Goal: Answer question/provide support: Share knowledge or assist other users

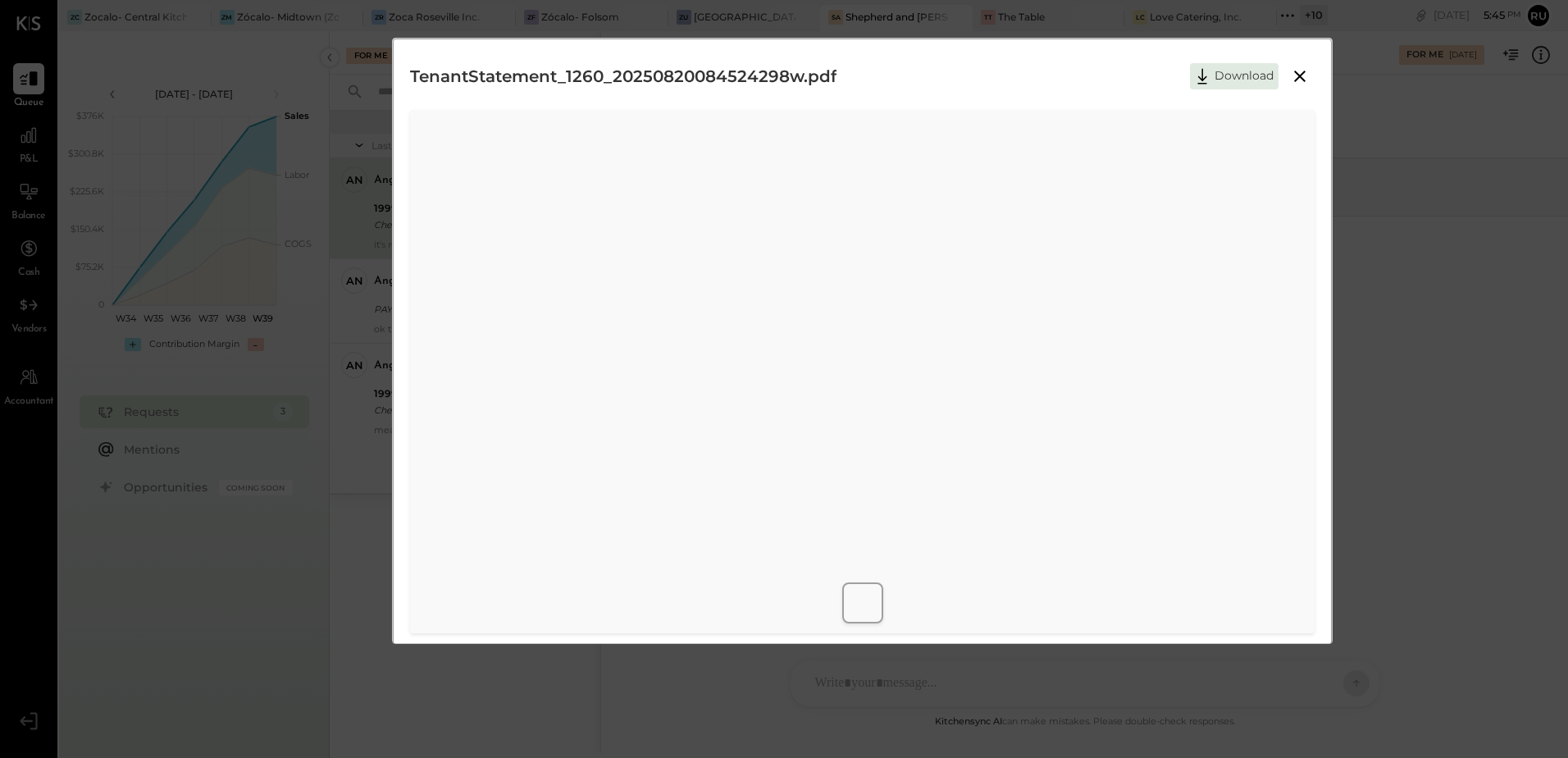
click at [1487, 320] on div "TenantStatement_1260_20250820084524298w.pdf Download" at bounding box center [784, 379] width 1568 height 758
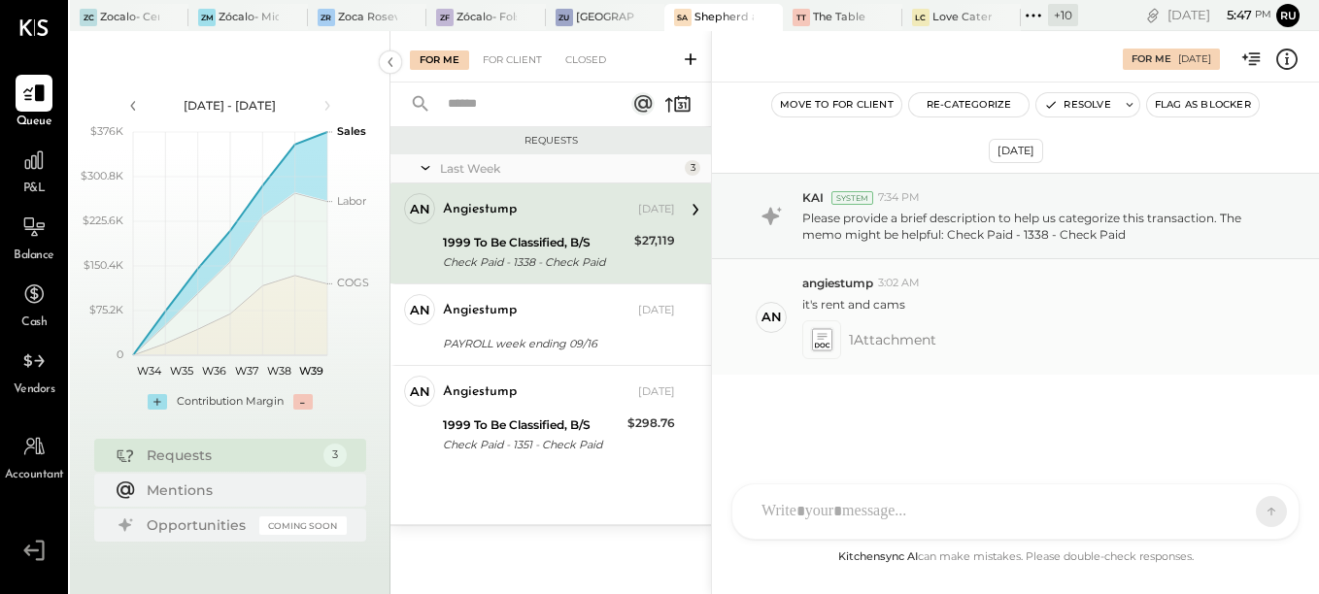
click at [824, 332] on icon at bounding box center [821, 339] width 20 height 22
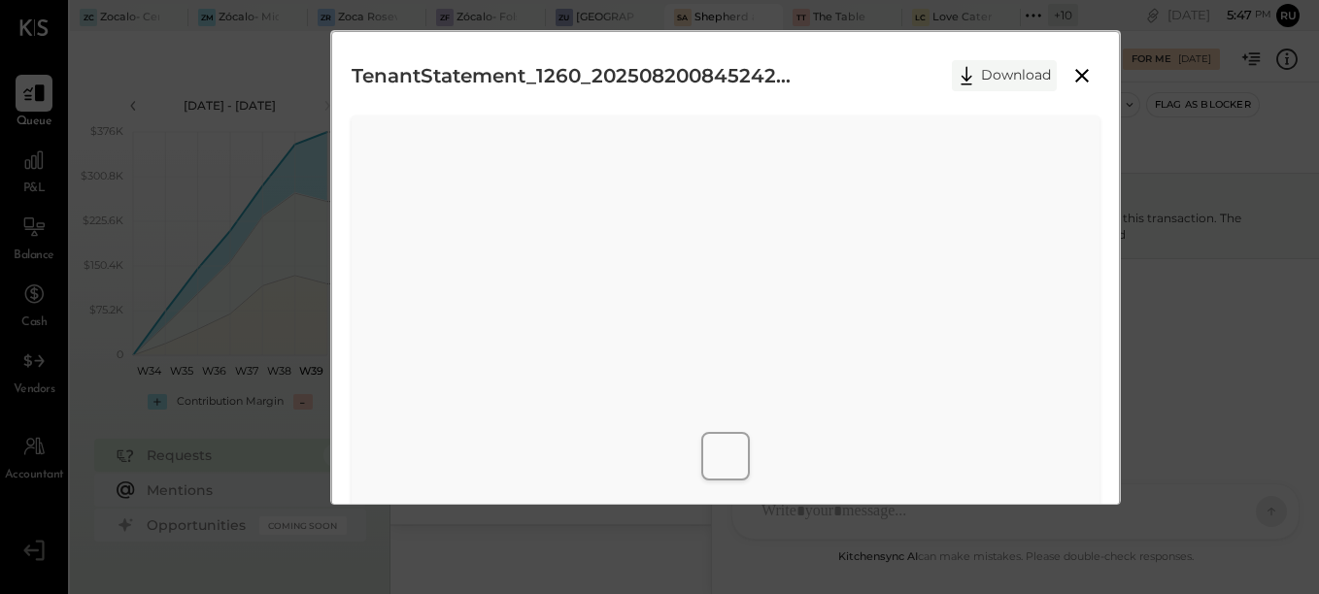
click at [1005, 68] on button "Download" at bounding box center [1004, 75] width 105 height 31
click at [1077, 73] on icon at bounding box center [1081, 75] width 23 height 23
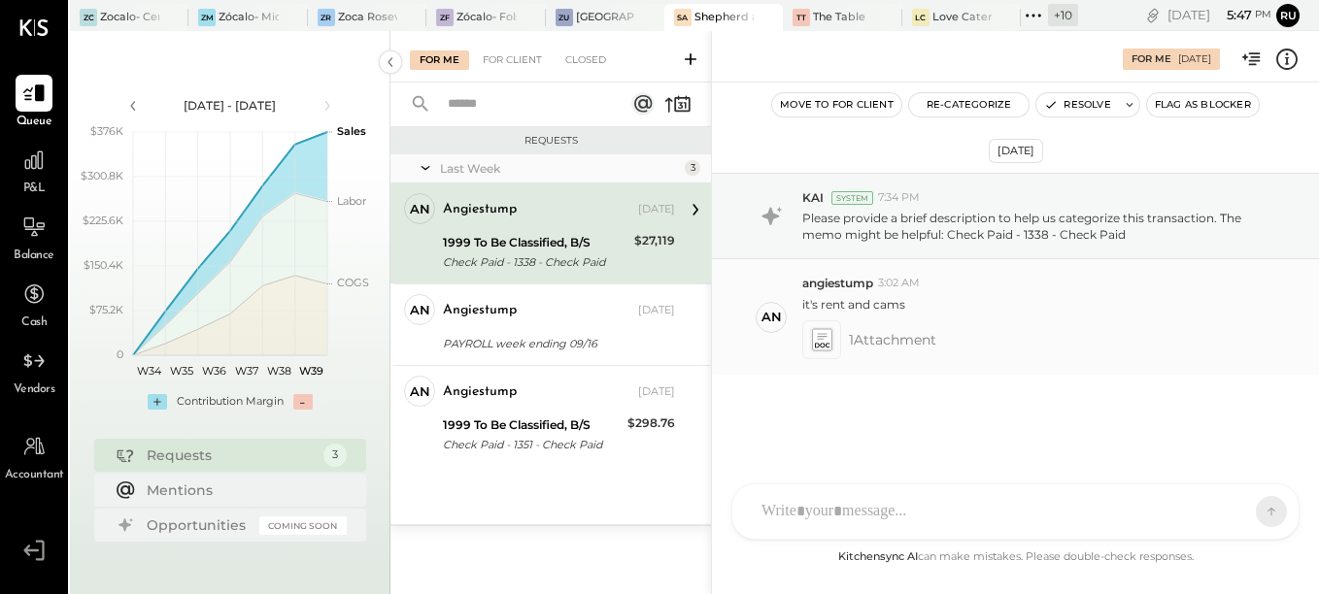
click at [827, 349] on icon at bounding box center [821, 339] width 20 height 22
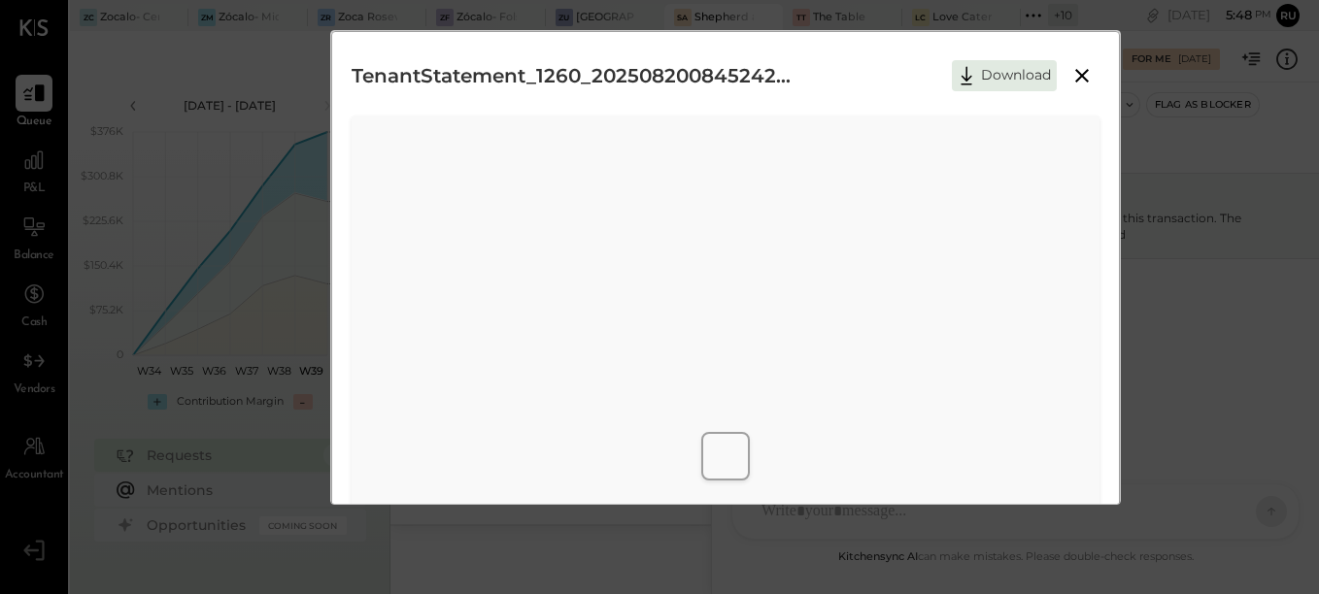
drag, startPoint x: 1080, startPoint y: 79, endPoint x: 1047, endPoint y: 92, distance: 35.7
click at [1080, 79] on icon at bounding box center [1081, 75] width 23 height 23
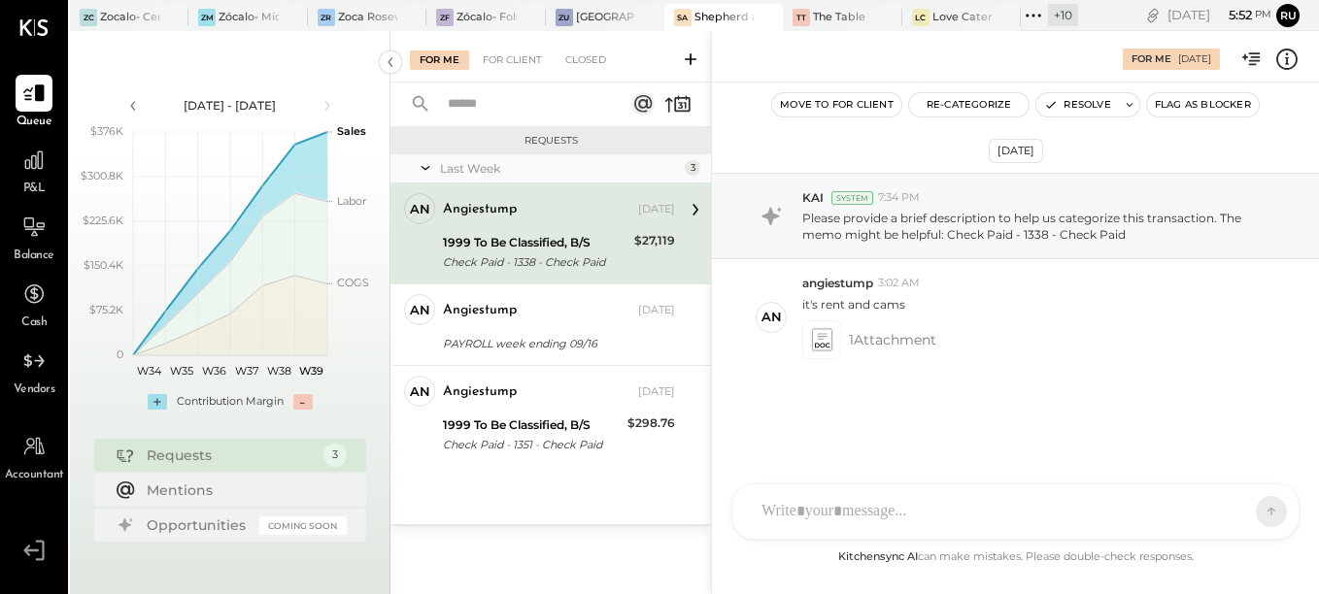
click at [814, 510] on div at bounding box center [998, 512] width 492 height 43
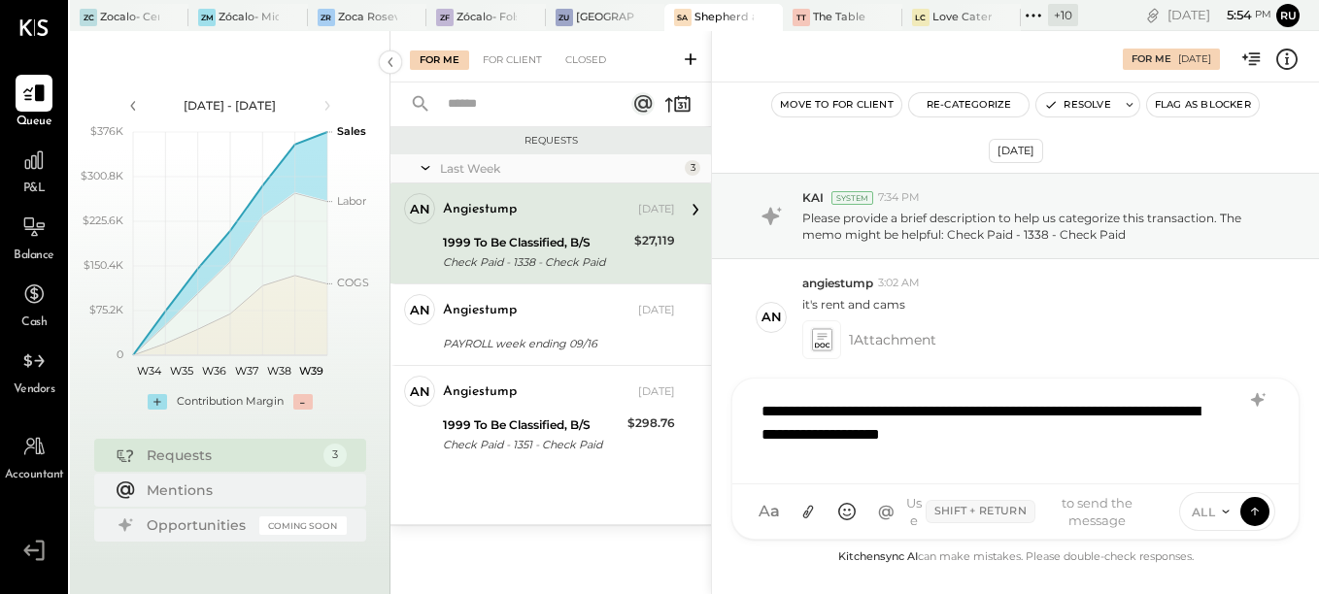
click at [1093, 437] on div "**********" at bounding box center [1015, 429] width 527 height 78
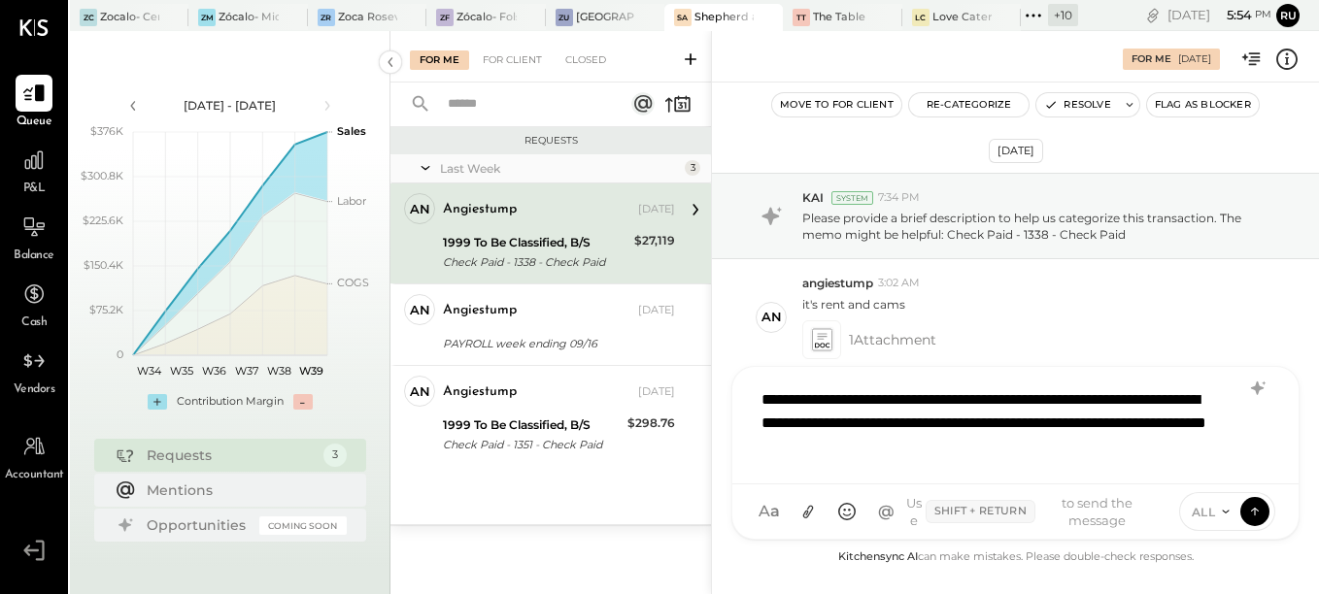
click at [758, 390] on div "**********" at bounding box center [1015, 423] width 527 height 89
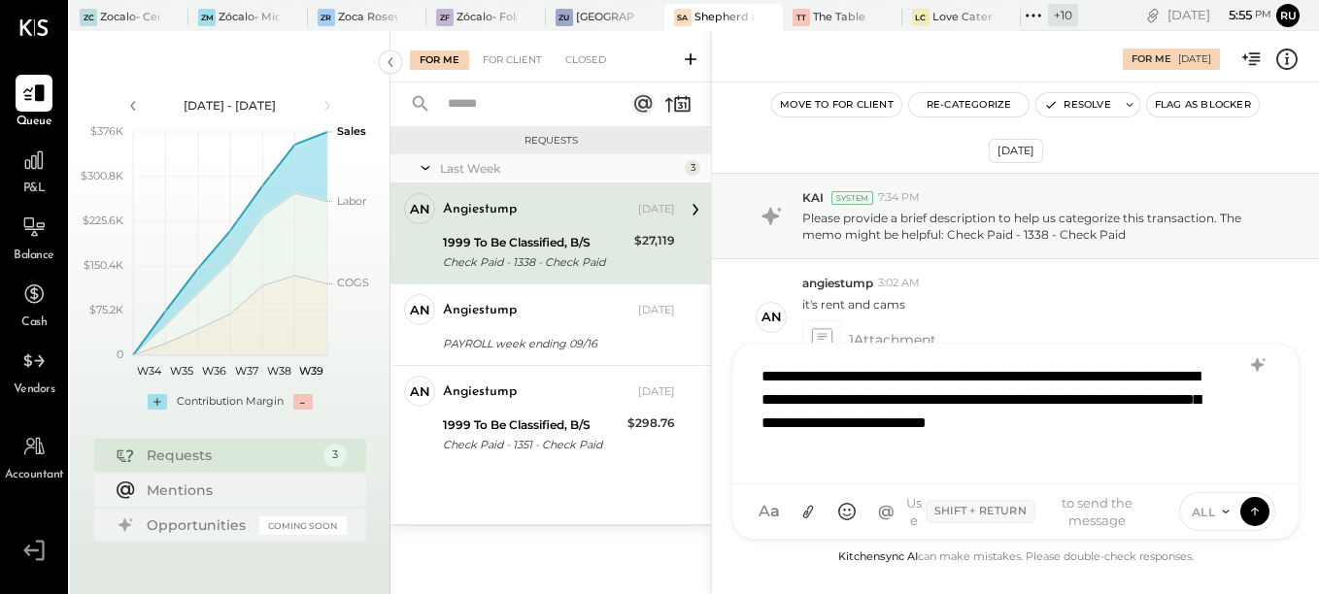
click at [977, 368] on div "**********" at bounding box center [1015, 412] width 527 height 113
drag, startPoint x: 1147, startPoint y: 373, endPoint x: 1224, endPoint y: 382, distance: 77.2
click at [1224, 382] on div "**********" at bounding box center [1015, 412] width 527 height 113
click at [995, 448] on div "**********" at bounding box center [1015, 412] width 527 height 113
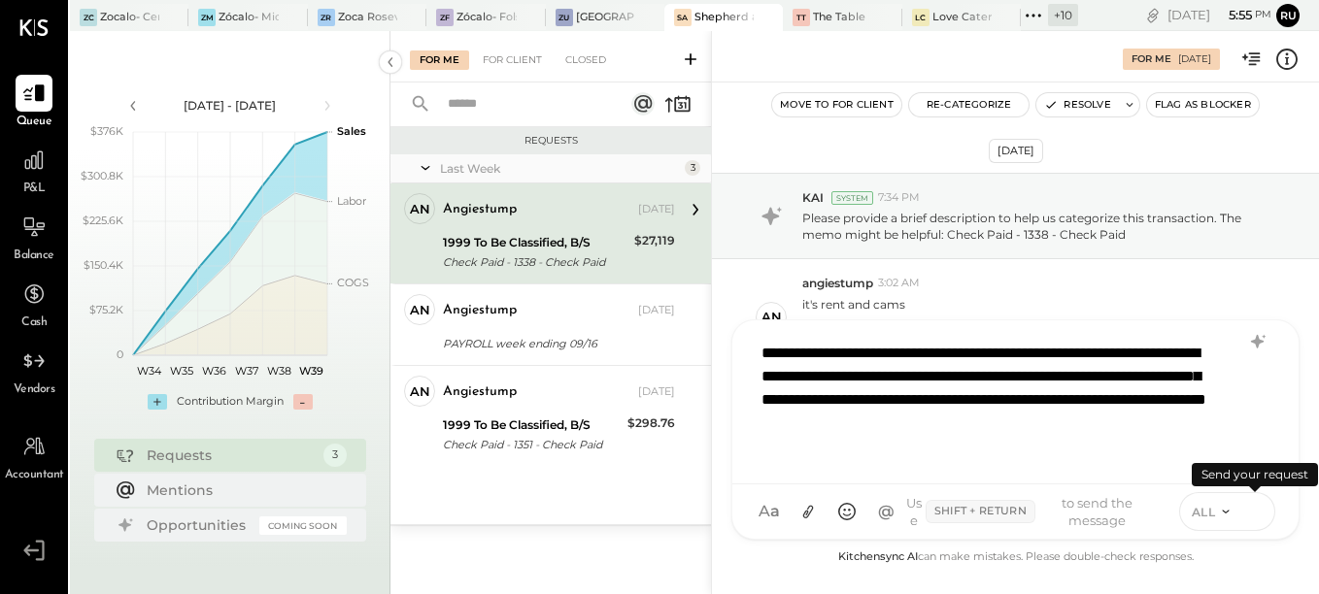
click at [1264, 513] on button at bounding box center [1254, 510] width 29 height 29
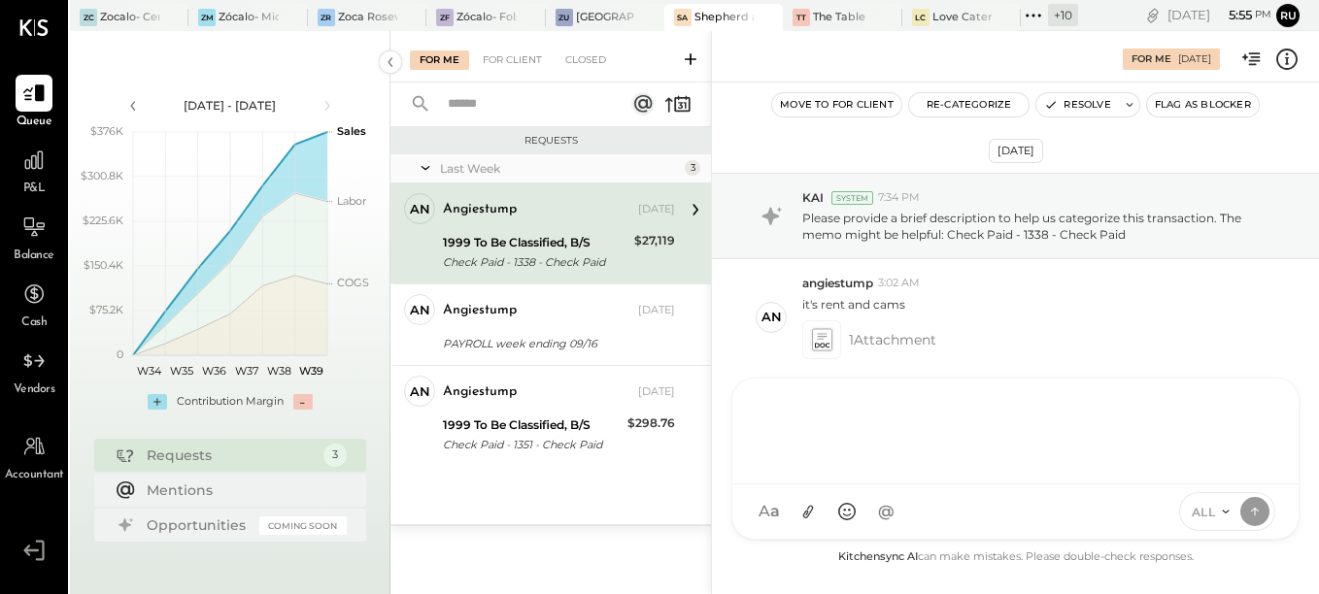
scroll to position [67, 0]
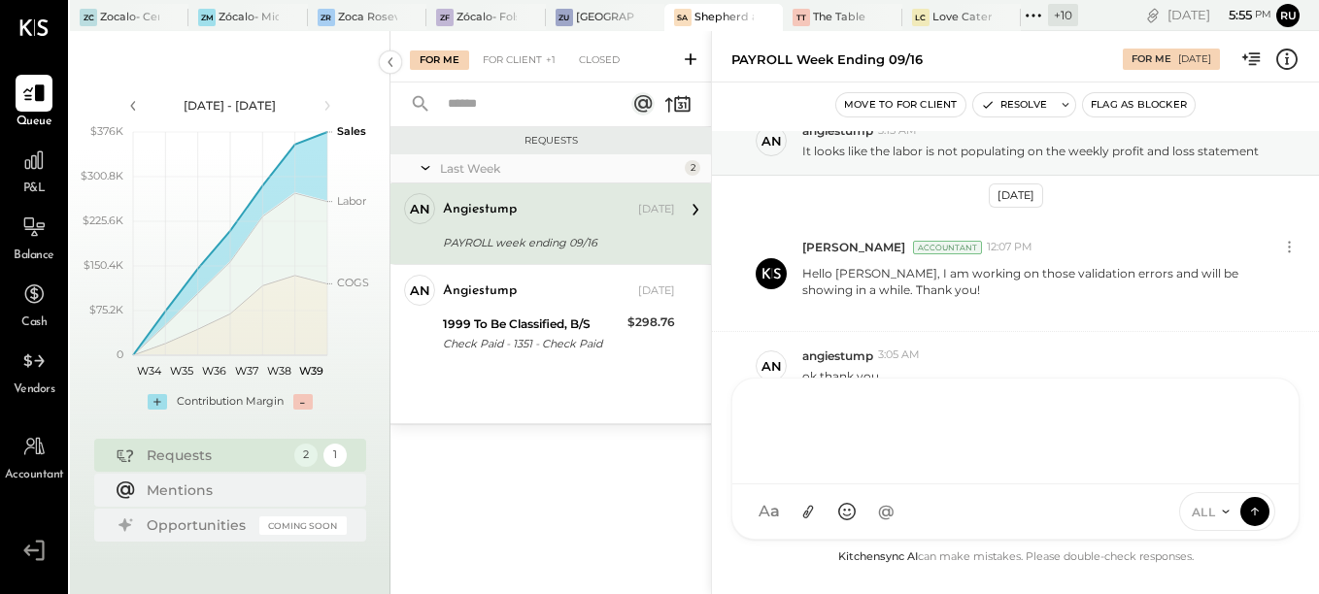
click at [525, 222] on div "angiestump Sep 23, 2025" at bounding box center [559, 209] width 232 height 27
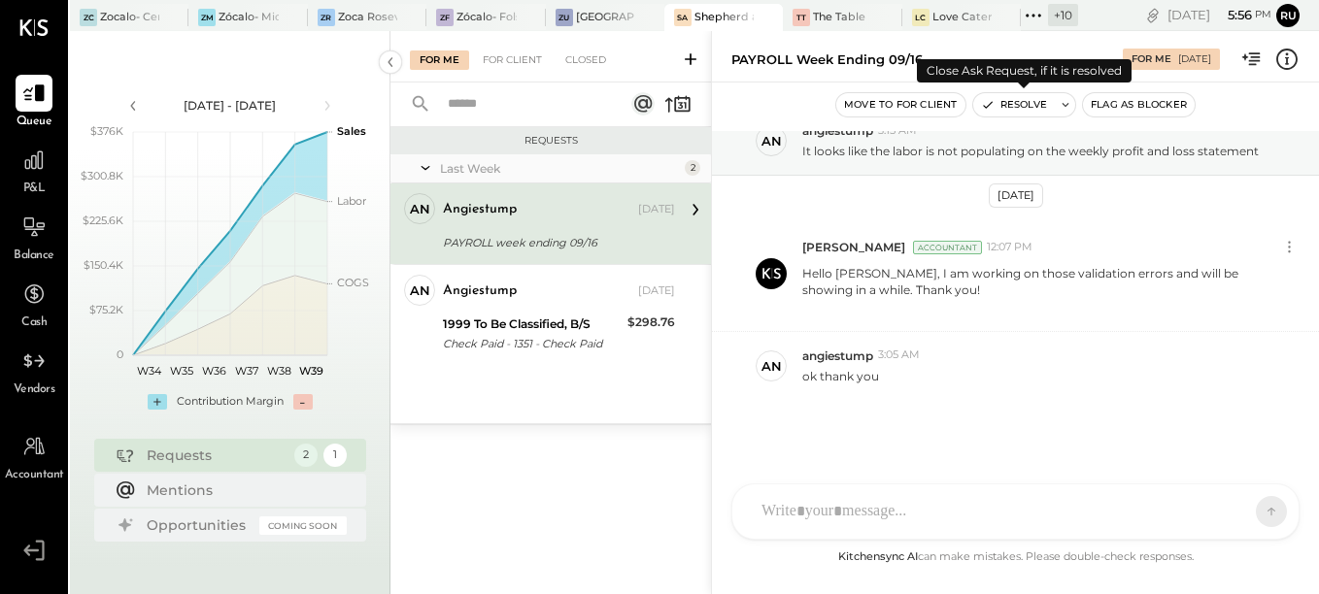
click at [1011, 95] on button "Resolve" at bounding box center [1014, 104] width 82 height 23
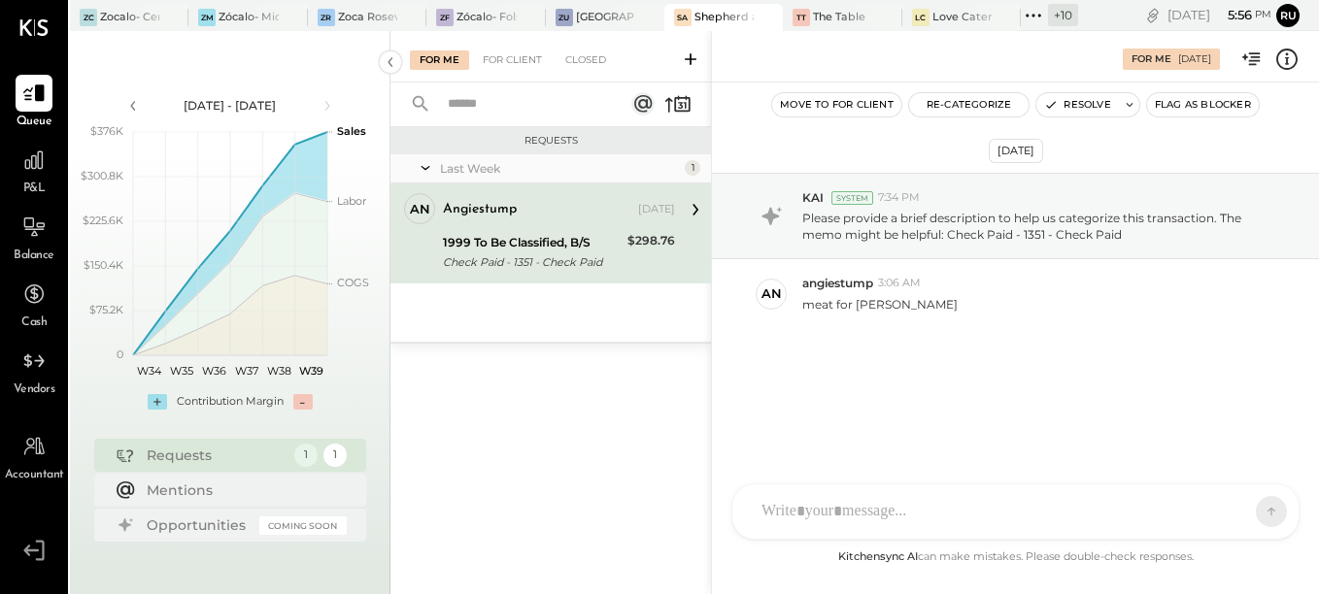
click at [505, 263] on div "Check Paid - 1351 - Check Paid" at bounding box center [532, 262] width 179 height 19
click at [847, 505] on div at bounding box center [998, 512] width 492 height 43
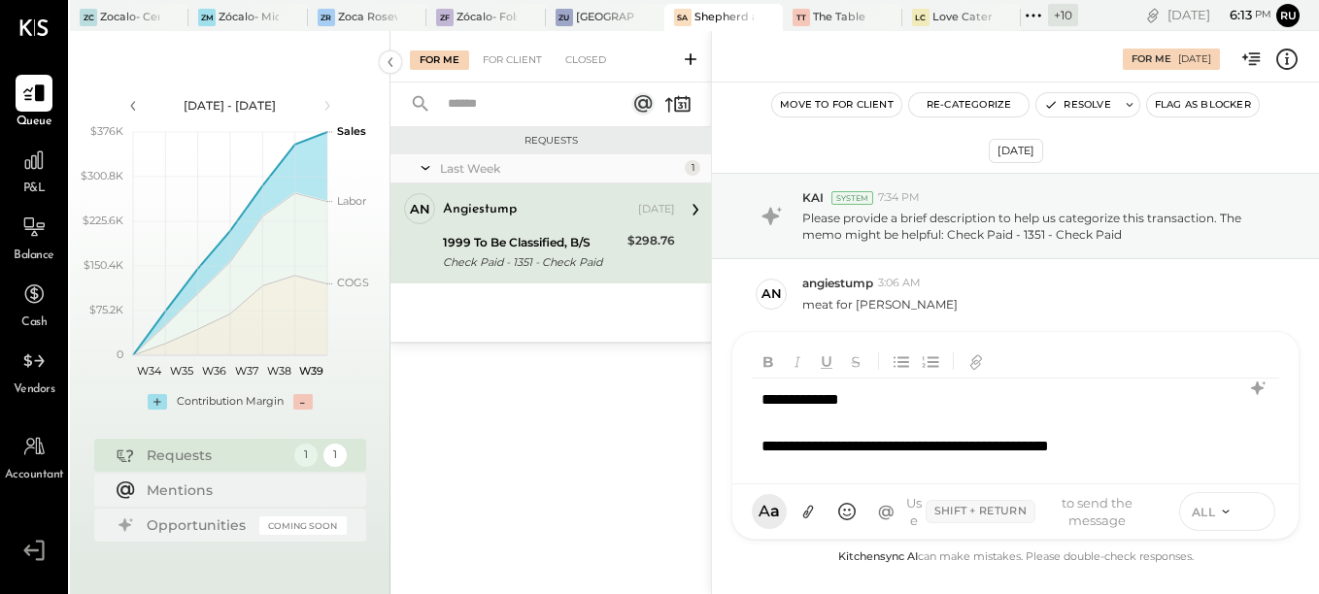
click at [1257, 517] on icon at bounding box center [1254, 510] width 17 height 19
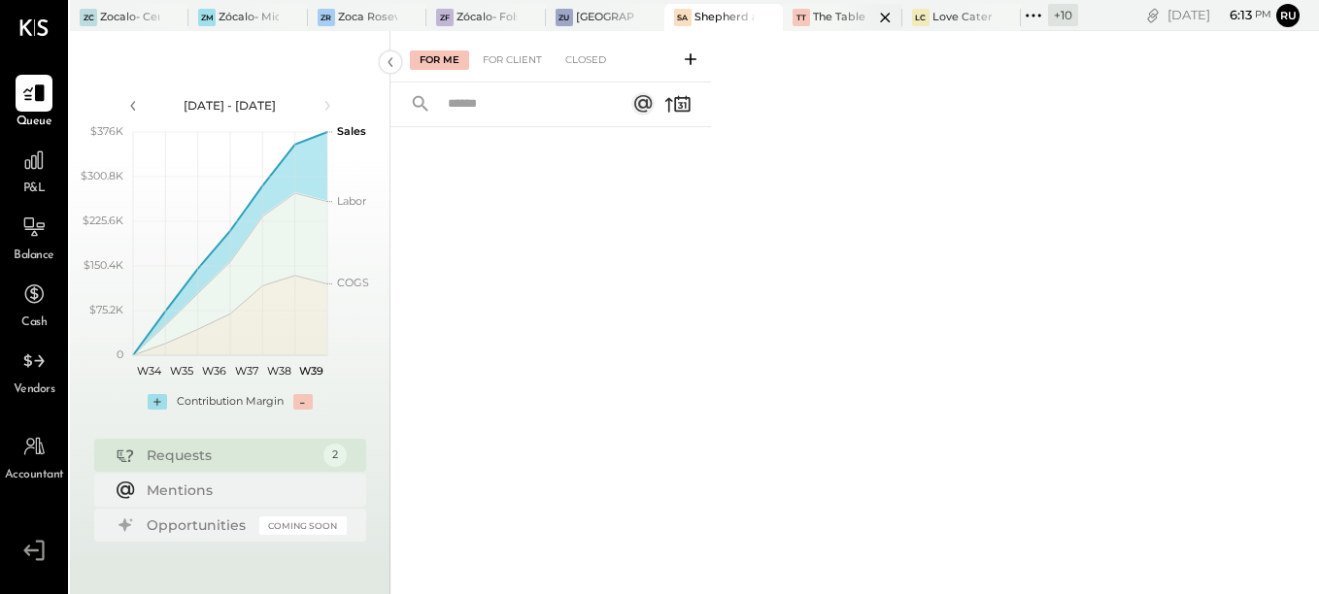
click at [845, 30] on div "TT The Table" at bounding box center [842, 17] width 119 height 27
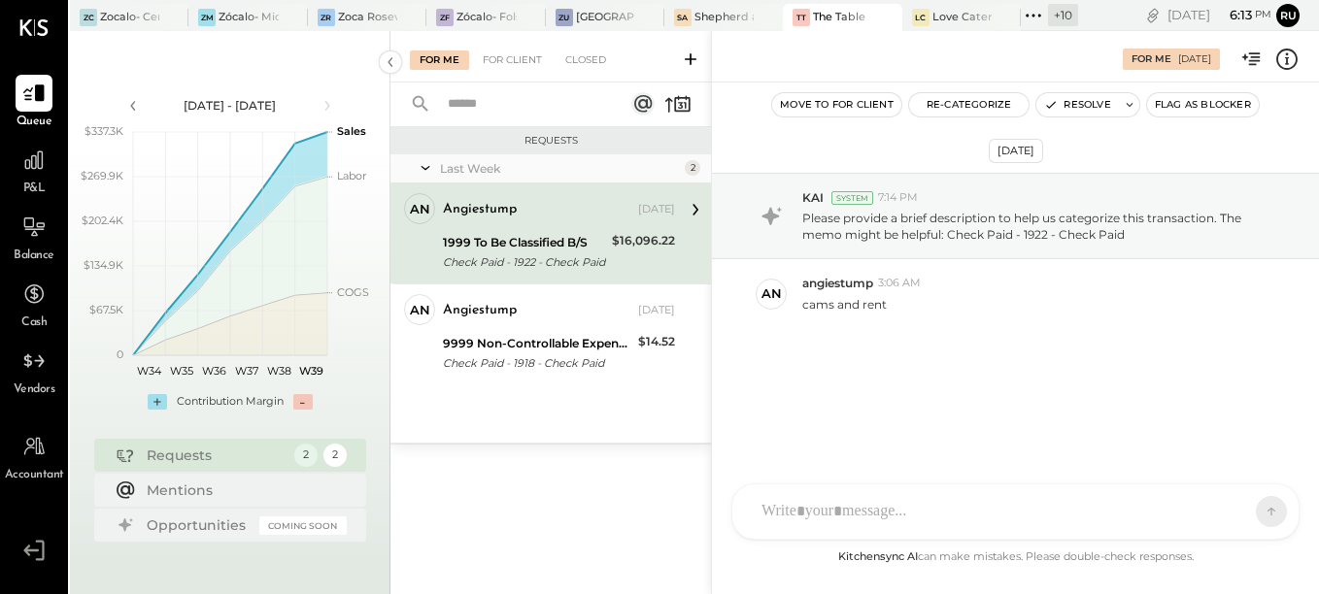
click at [173, 454] on div "Requests" at bounding box center [216, 455] width 138 height 19
click at [515, 206] on div "angiestump" at bounding box center [480, 209] width 74 height 19
drag, startPoint x: 1251, startPoint y: 345, endPoint x: 1167, endPoint y: 349, distance: 84.6
click at [1251, 345] on div "Sep 23rd, 2025 KAI System 7:14 PM Please provide a brief description to help us…" at bounding box center [1015, 302] width 607 height 343
click at [862, 505] on div "RS Rushabh Shah UM Unnati M. Raloti J james.stump A Angiesstump A angiestump AR…" at bounding box center [1015, 459] width 568 height 162
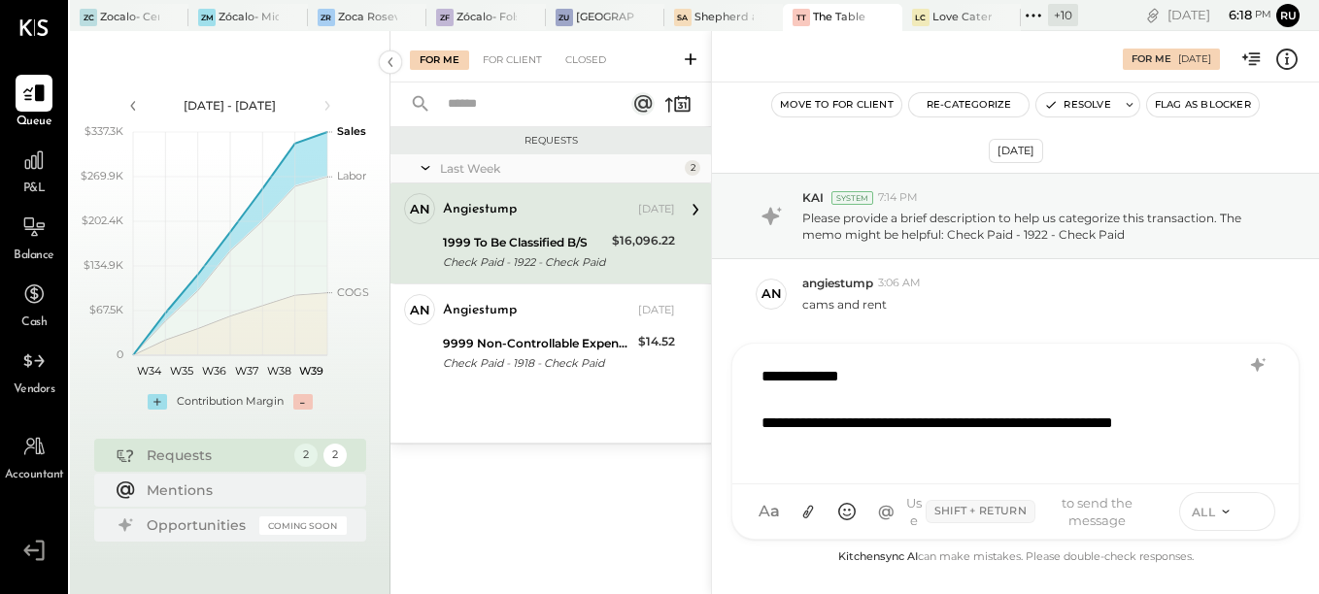
click at [1262, 501] on button at bounding box center [1254, 510] width 29 height 29
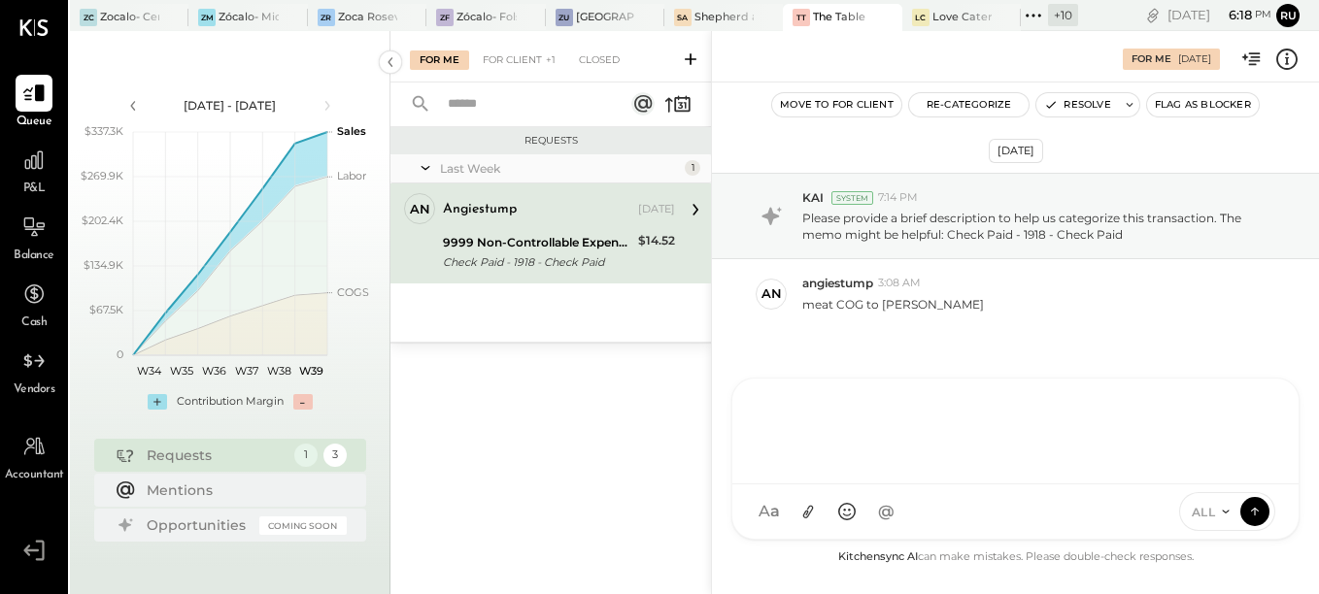
click at [538, 255] on div "Check Paid - 1918 - Check Paid" at bounding box center [537, 262] width 189 height 19
drag, startPoint x: 1285, startPoint y: 363, endPoint x: 1264, endPoint y: 362, distance: 21.4
click at [1285, 363] on div "Sep 23rd, 2025 KAI System 7:14 PM Please provide a brief description to help us…" at bounding box center [1015, 302] width 607 height 343
click at [867, 514] on div at bounding box center [998, 512] width 492 height 43
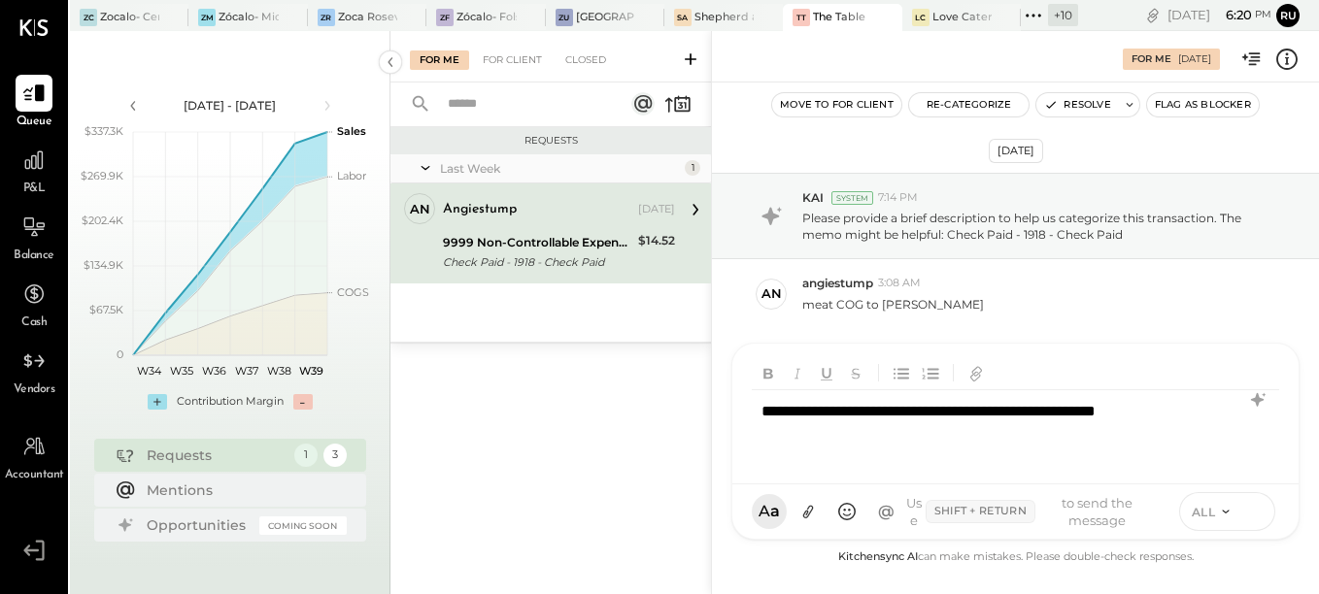
click at [1243, 515] on button at bounding box center [1254, 510] width 29 height 29
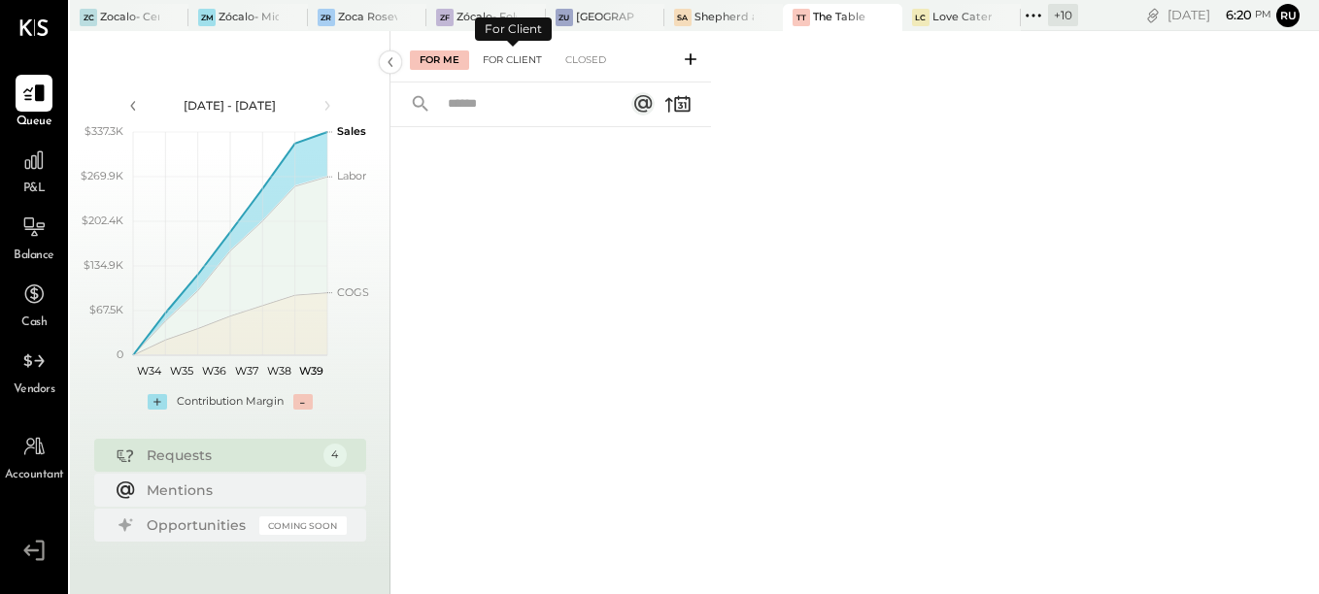
click at [529, 64] on div "For Client" at bounding box center [512, 60] width 79 height 19
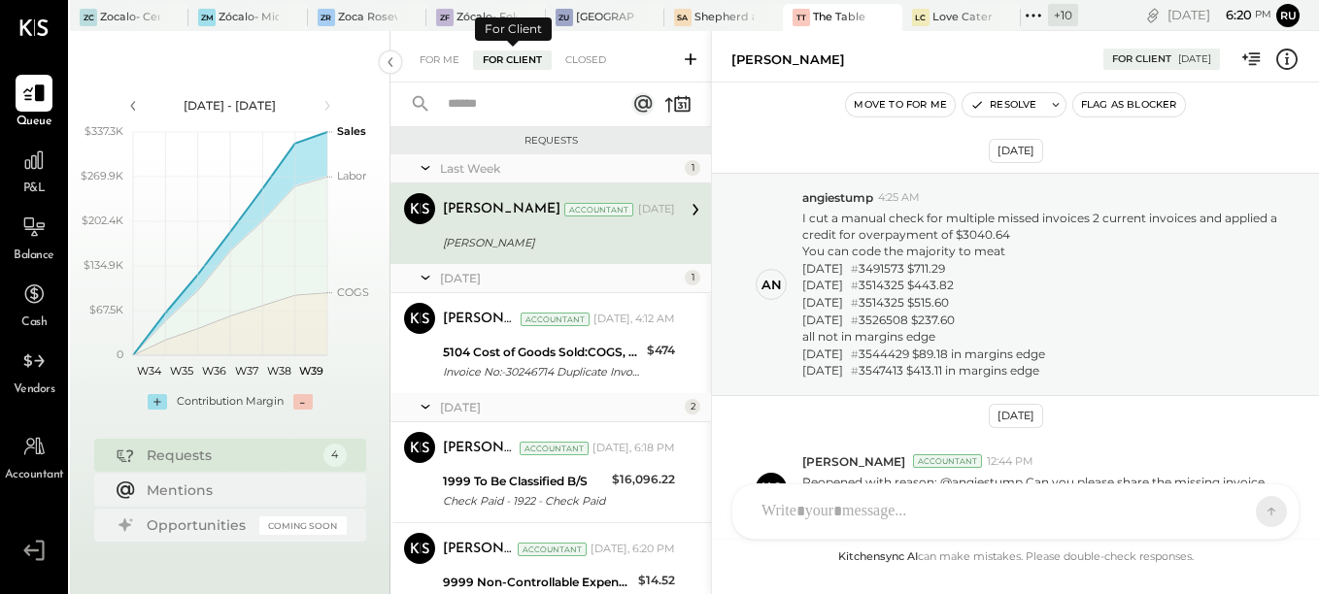
scroll to position [439, 0]
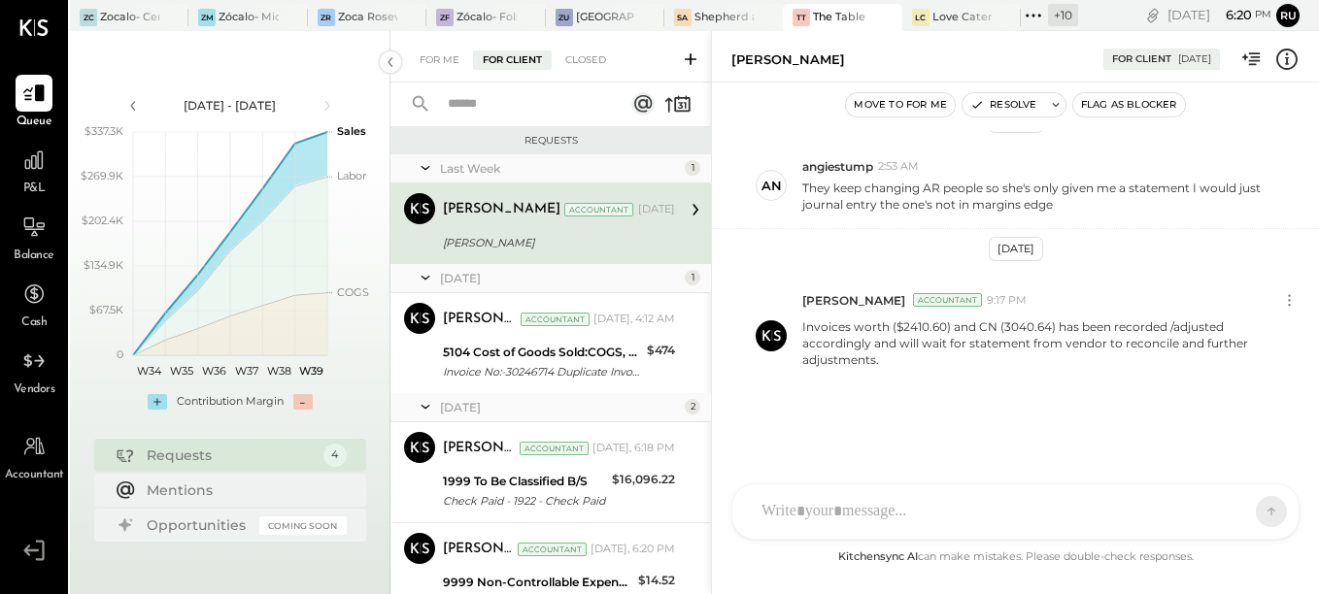
click at [505, 221] on div "Rushabh Shah Accountant Sep 22, 2025" at bounding box center [559, 209] width 232 height 27
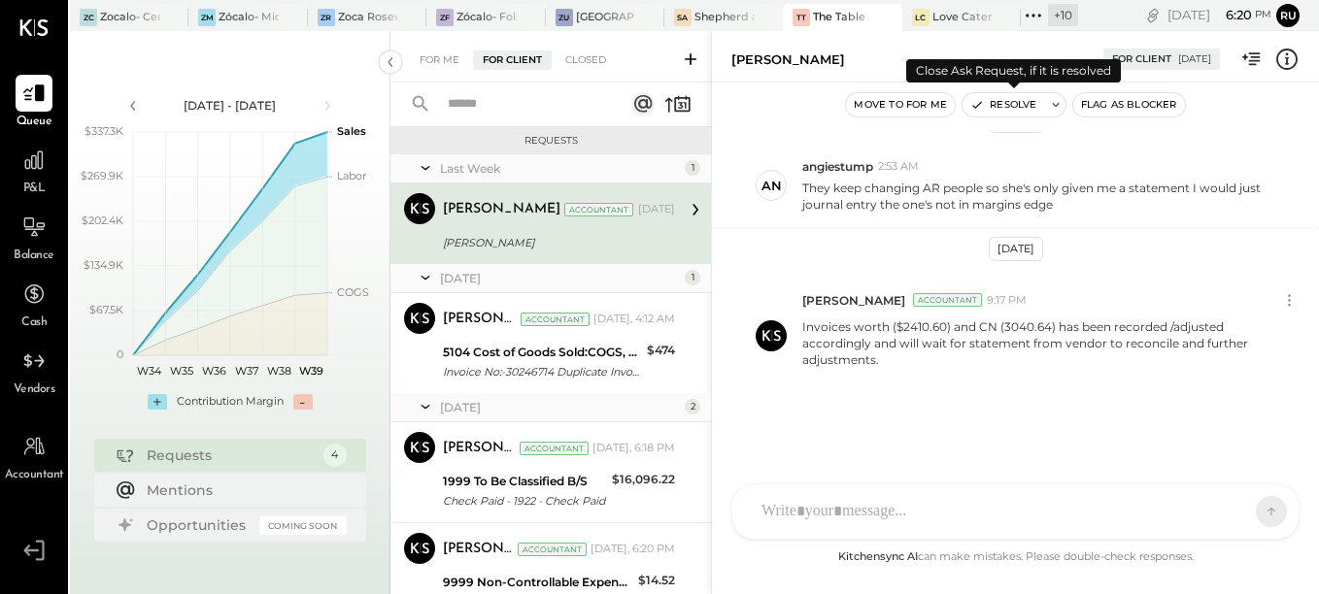
click at [1001, 92] on div "Resolve" at bounding box center [1014, 104] width 104 height 25
click at [1002, 98] on button "Resolve" at bounding box center [1004, 104] width 82 height 23
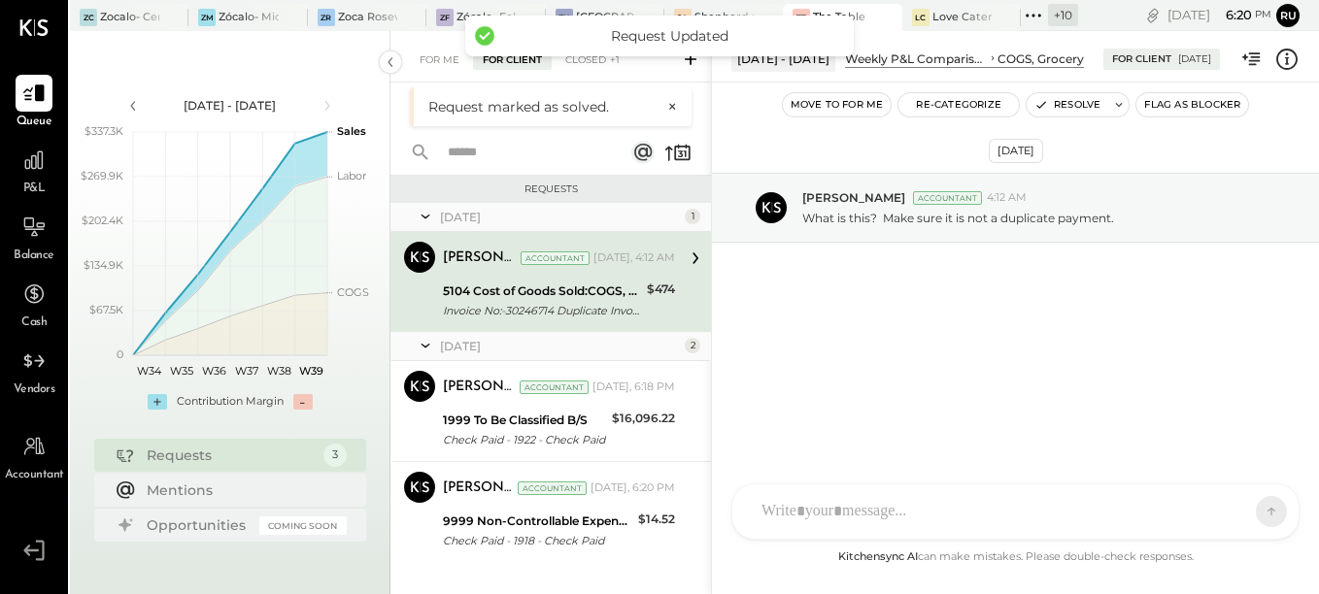
click at [490, 298] on div "5104 Cost of Goods Sold:COGS, Grocery" at bounding box center [542, 291] width 198 height 19
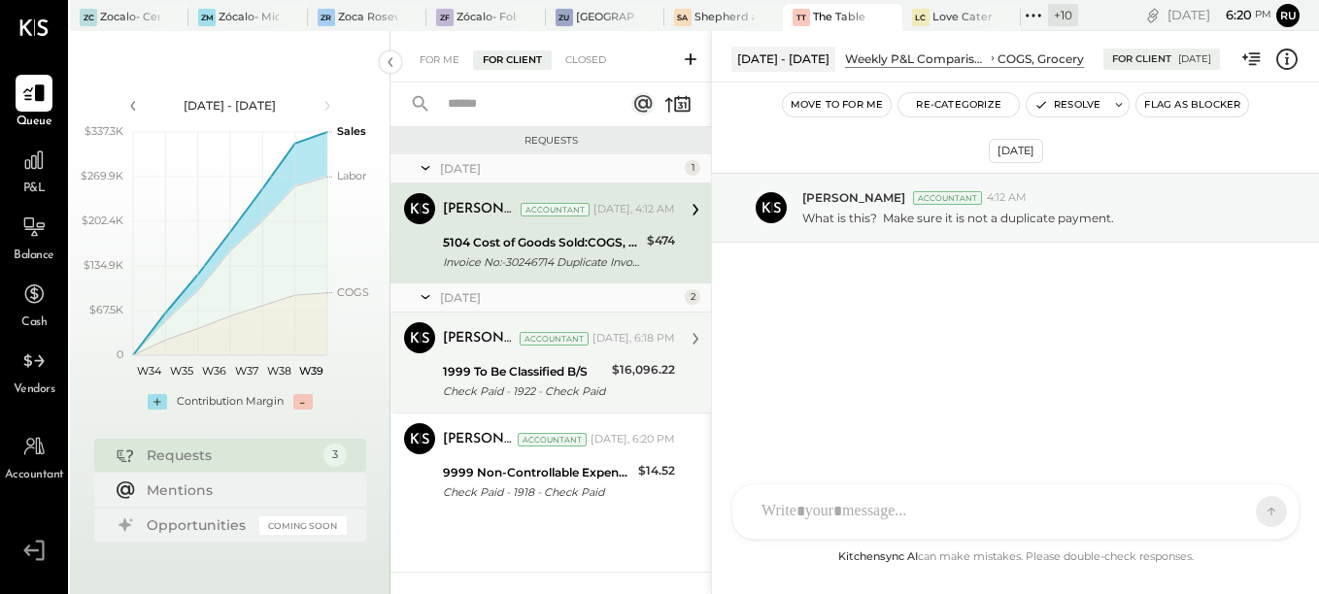
click at [488, 362] on div "1999 To Be Classified B/S" at bounding box center [524, 371] width 163 height 19
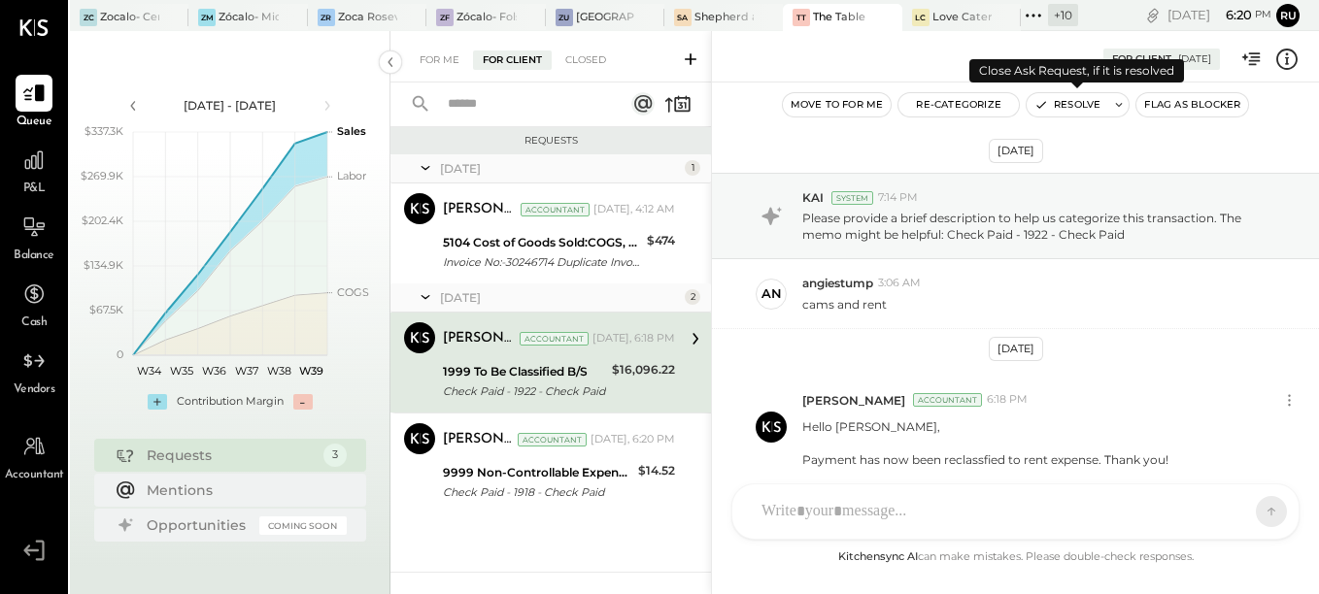
click at [1071, 108] on button "Resolve" at bounding box center [1068, 104] width 82 height 23
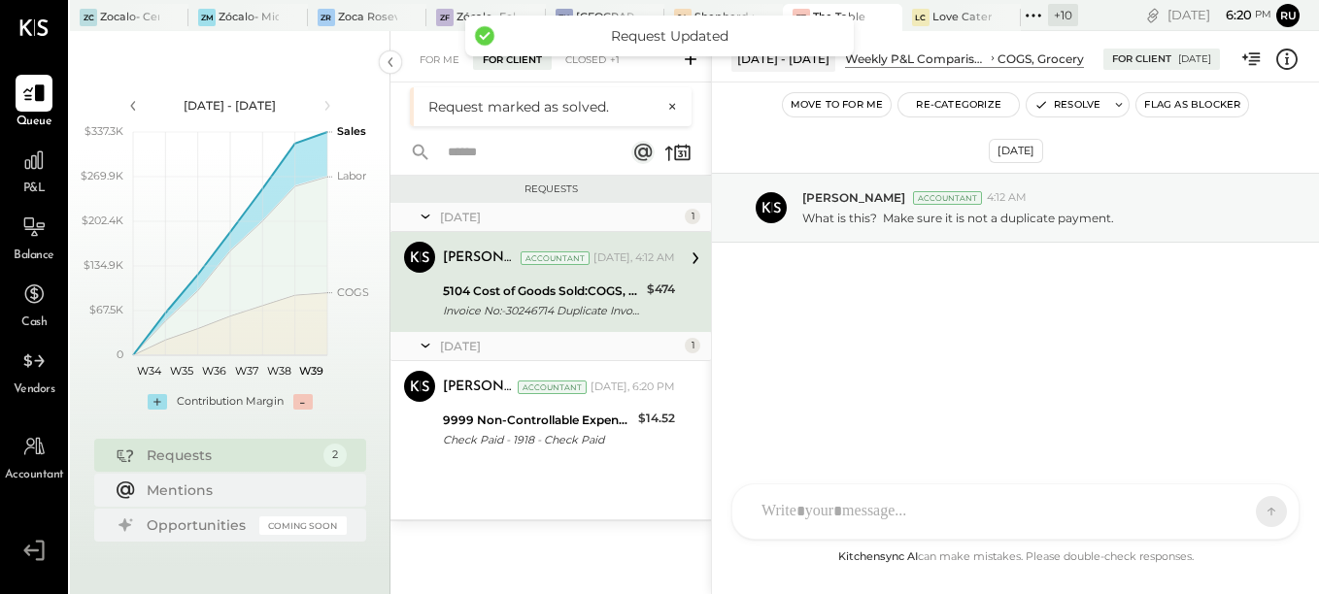
click at [525, 308] on div "Invoice No:-30246714 Duplicate Invoice Payment" at bounding box center [542, 310] width 198 height 19
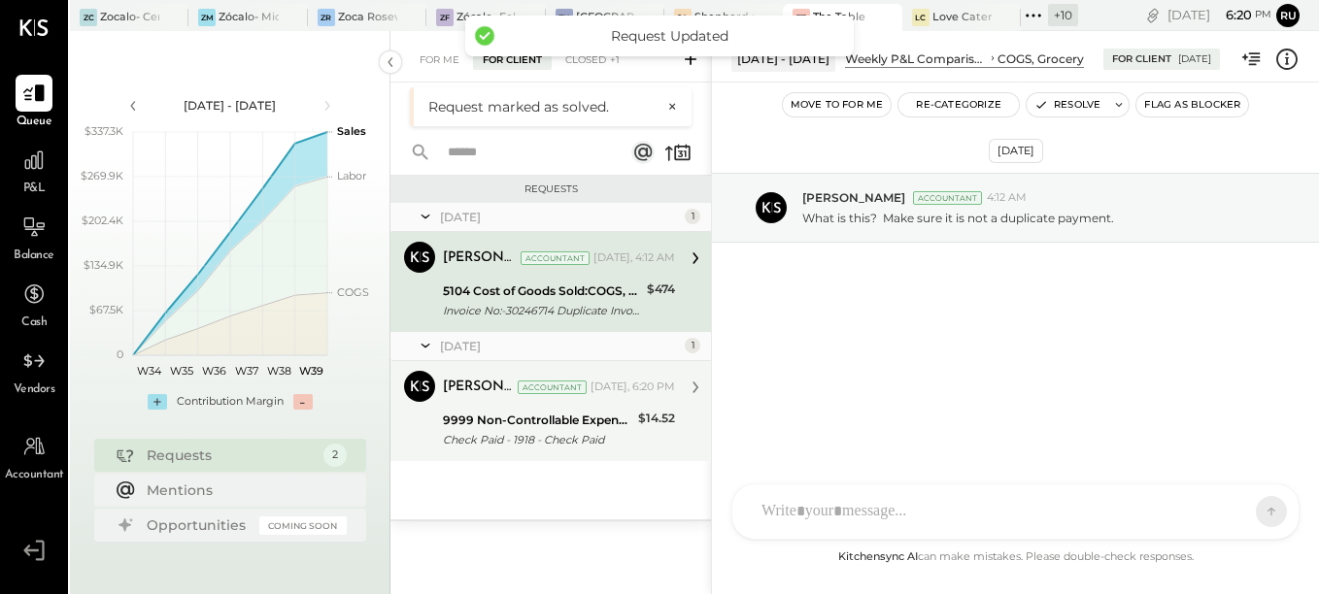
click at [497, 417] on div "9999 Non-Controllable Expenses:Other Income and Expenses:To Be Classified P&L" at bounding box center [537, 420] width 189 height 19
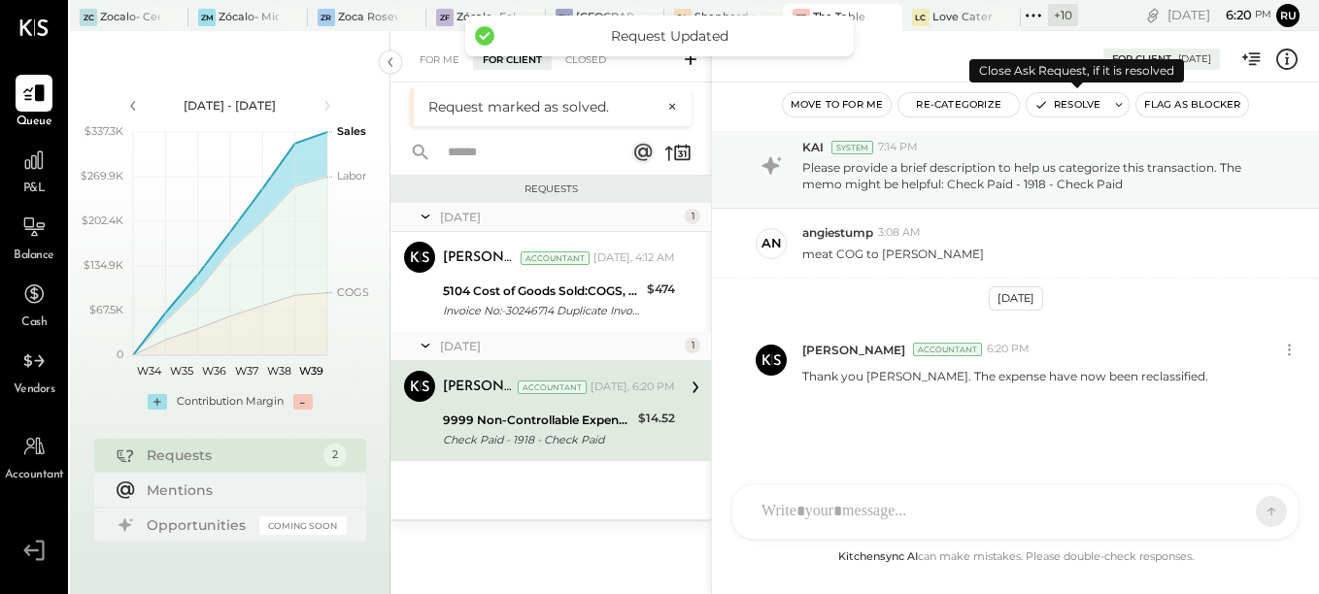
click at [1069, 111] on button "Resolve" at bounding box center [1068, 104] width 82 height 23
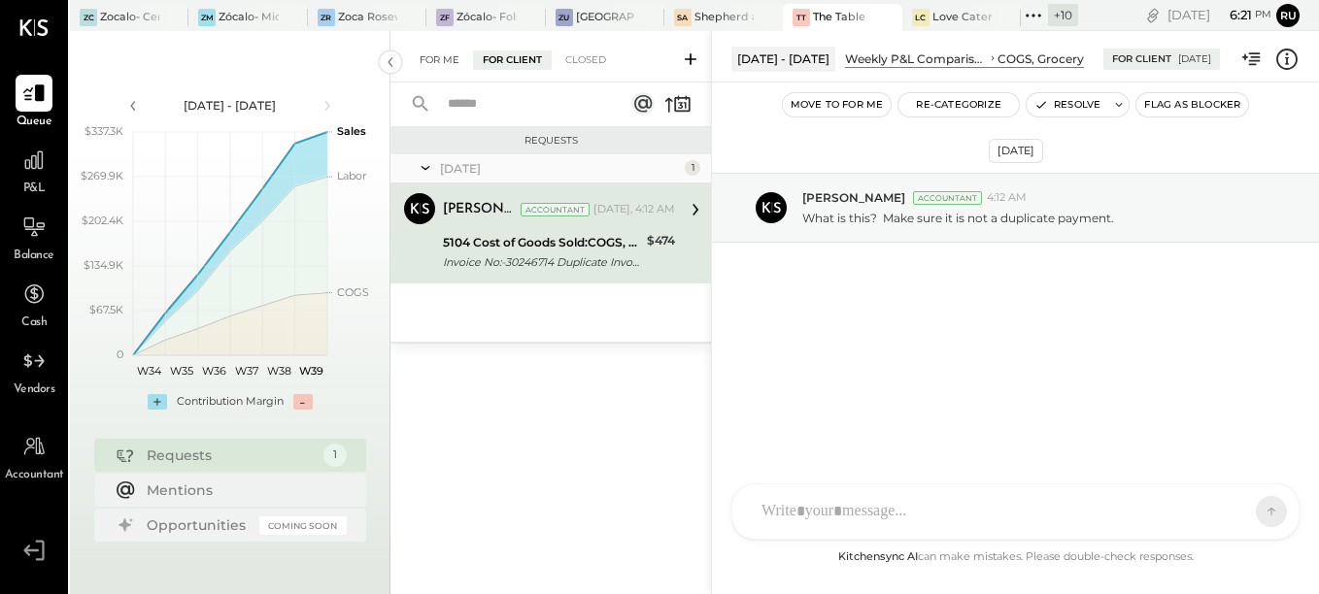
click at [454, 59] on div "For Me" at bounding box center [439, 60] width 59 height 19
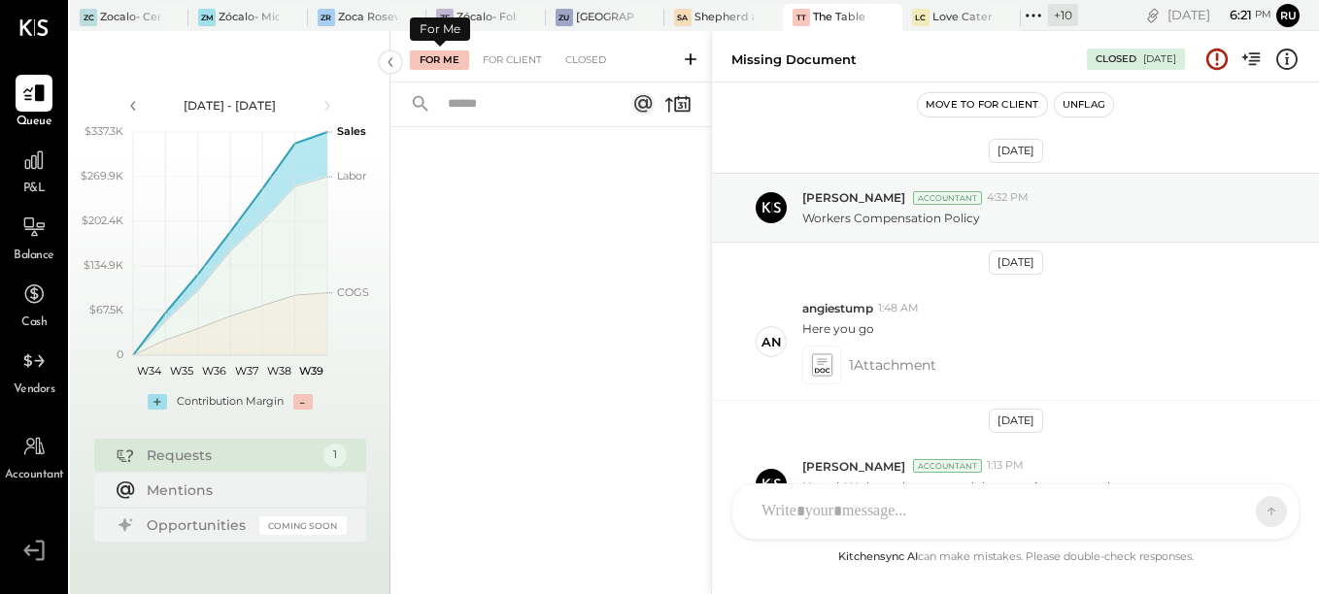
scroll to position [127, 0]
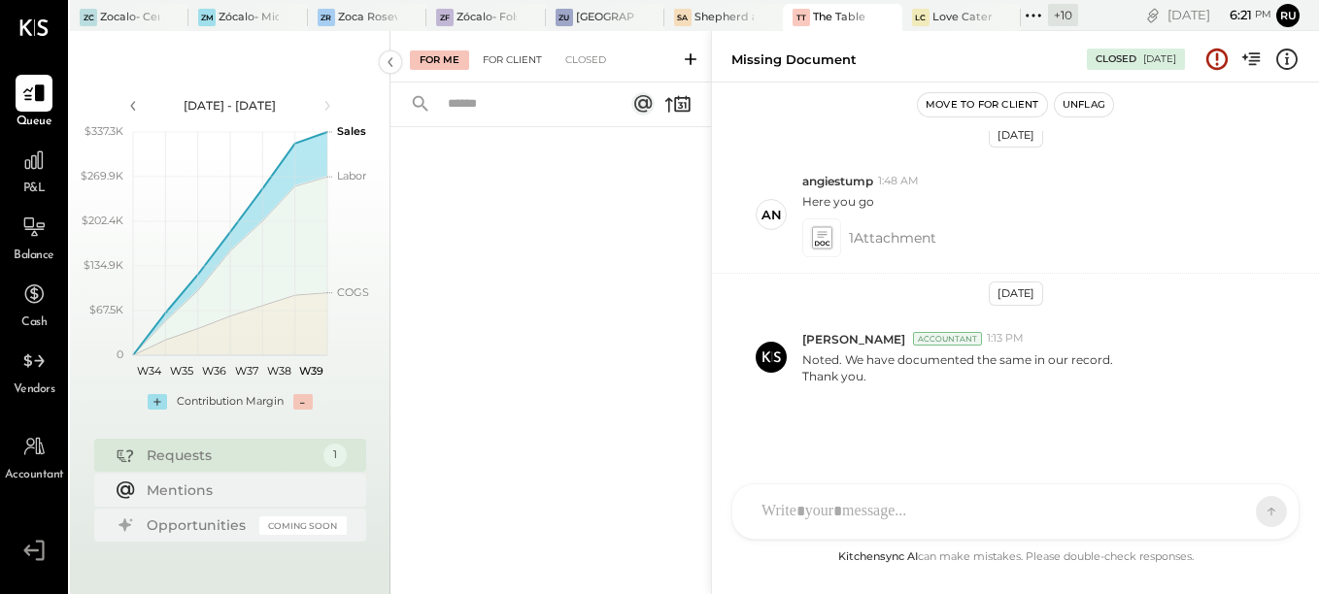
click at [526, 57] on div "For Client" at bounding box center [512, 60] width 79 height 19
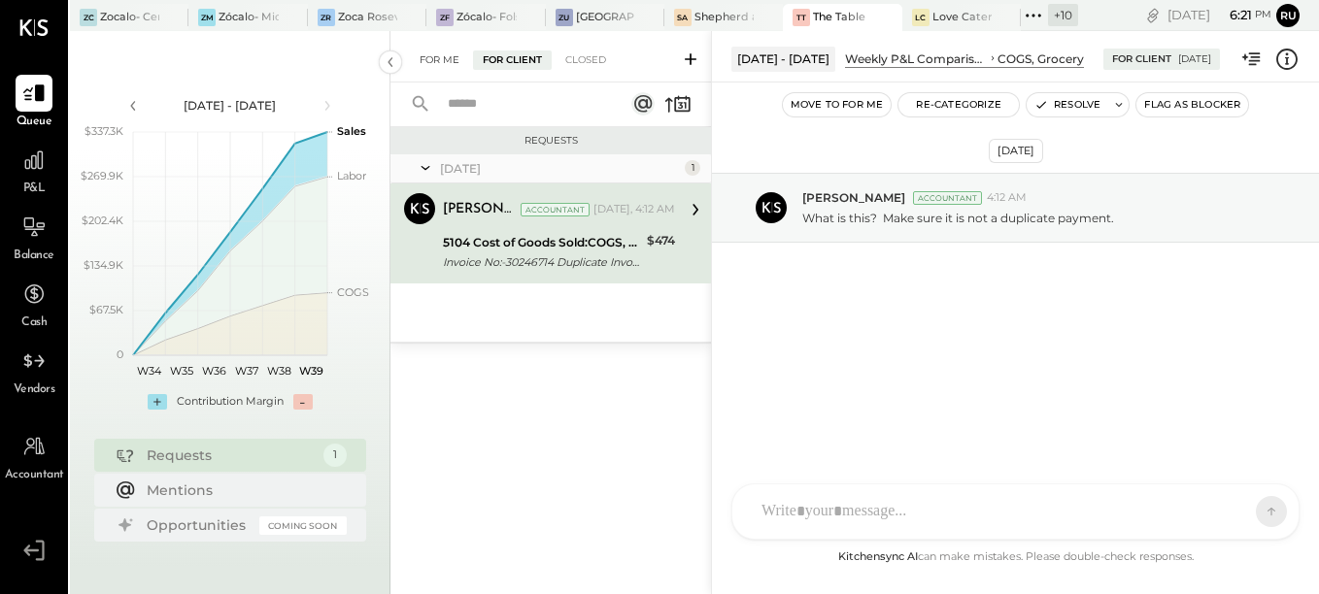
click at [430, 65] on div "For Me" at bounding box center [439, 60] width 59 height 19
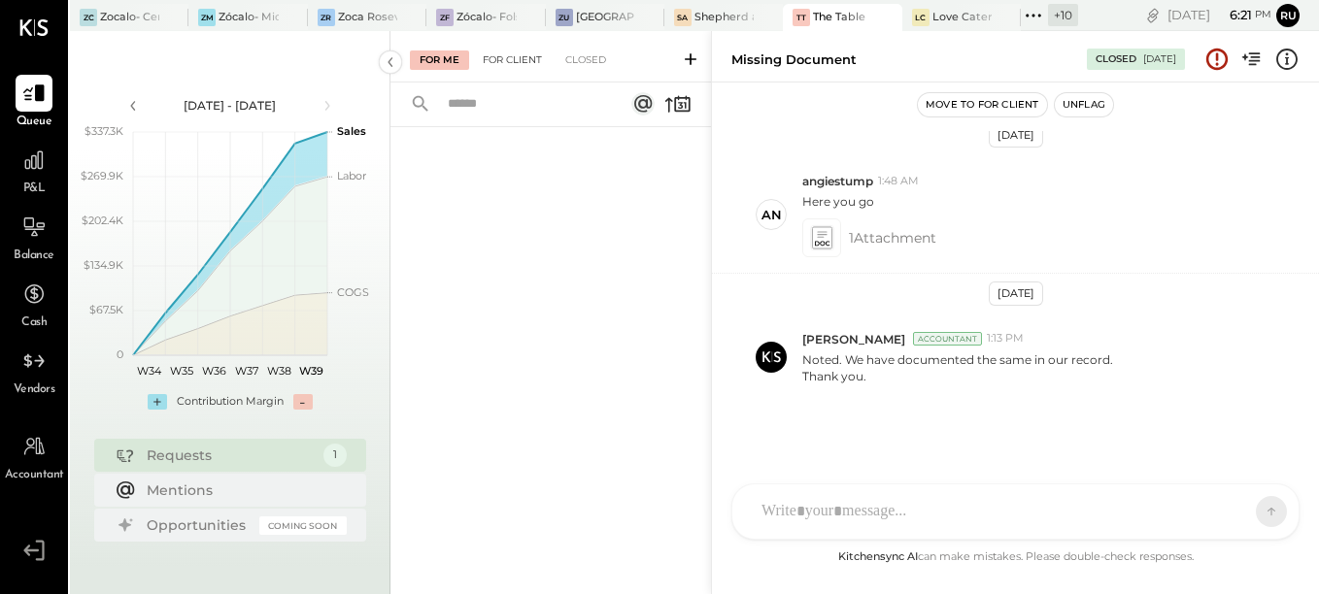
click at [529, 56] on div "For Client" at bounding box center [512, 60] width 79 height 19
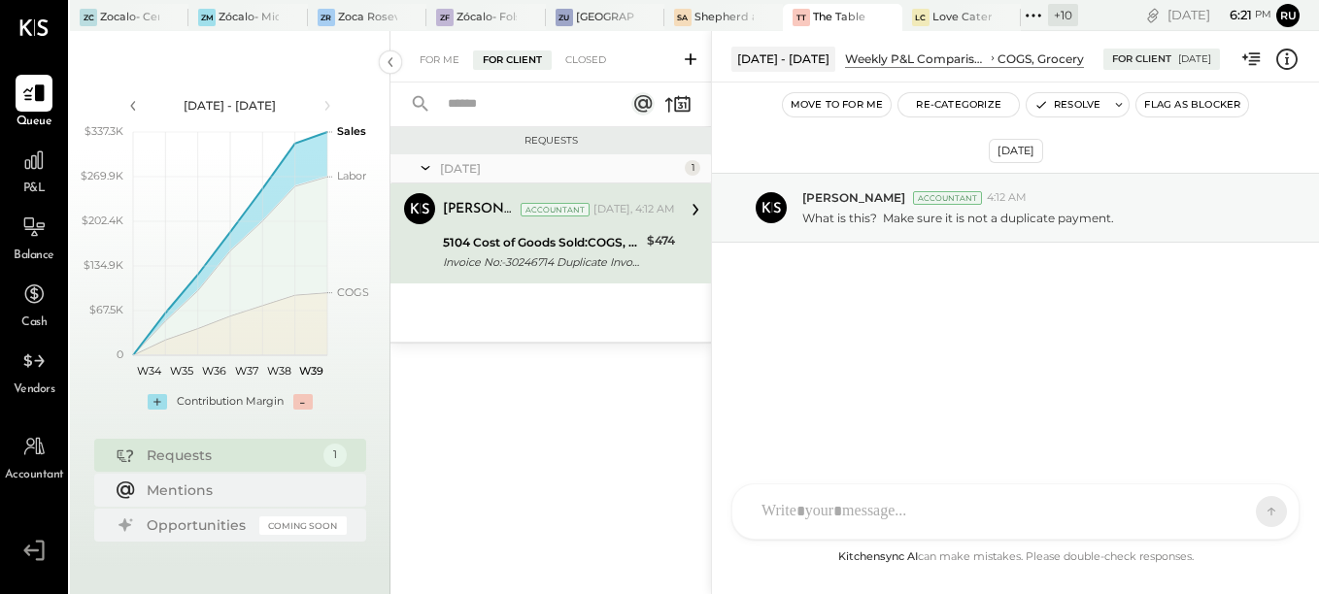
click at [560, 251] on div "5104 Cost of Goods Sold:COGS, Grocery" at bounding box center [542, 242] width 198 height 19
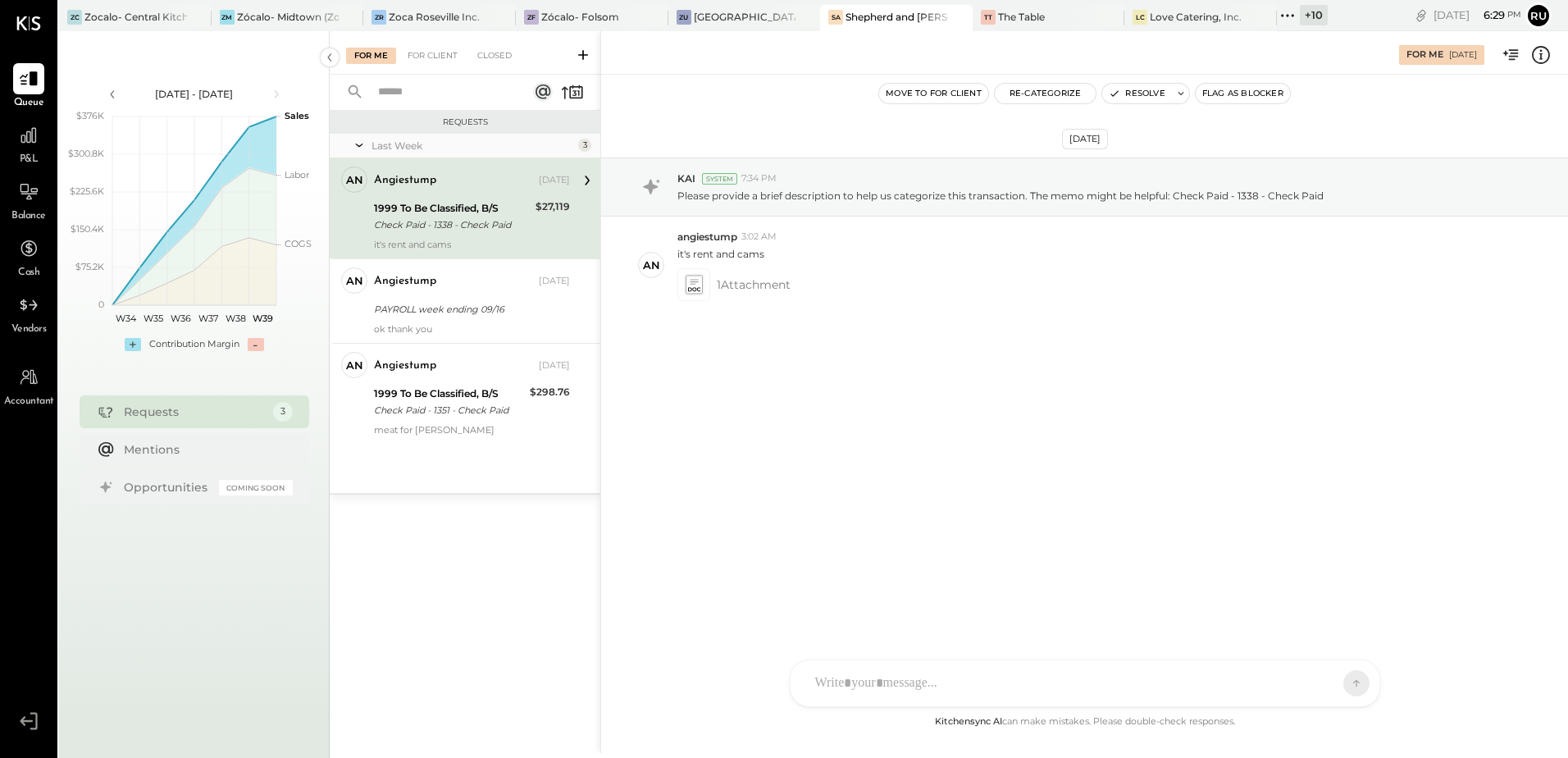
click at [164, 421] on div "Requests 3" at bounding box center [194, 411] width 230 height 33
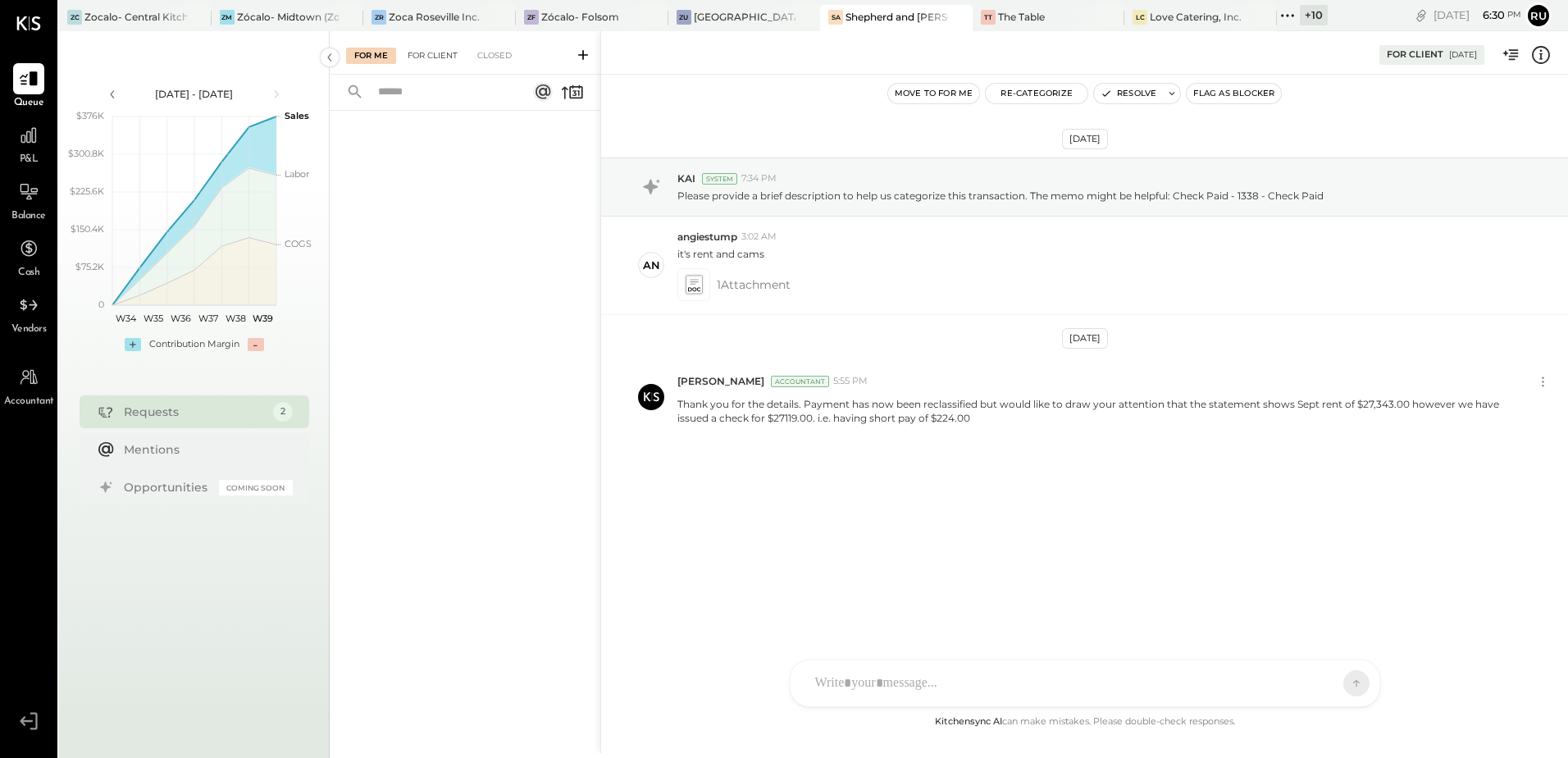
click at [445, 53] on div "For Client" at bounding box center [432, 55] width 67 height 16
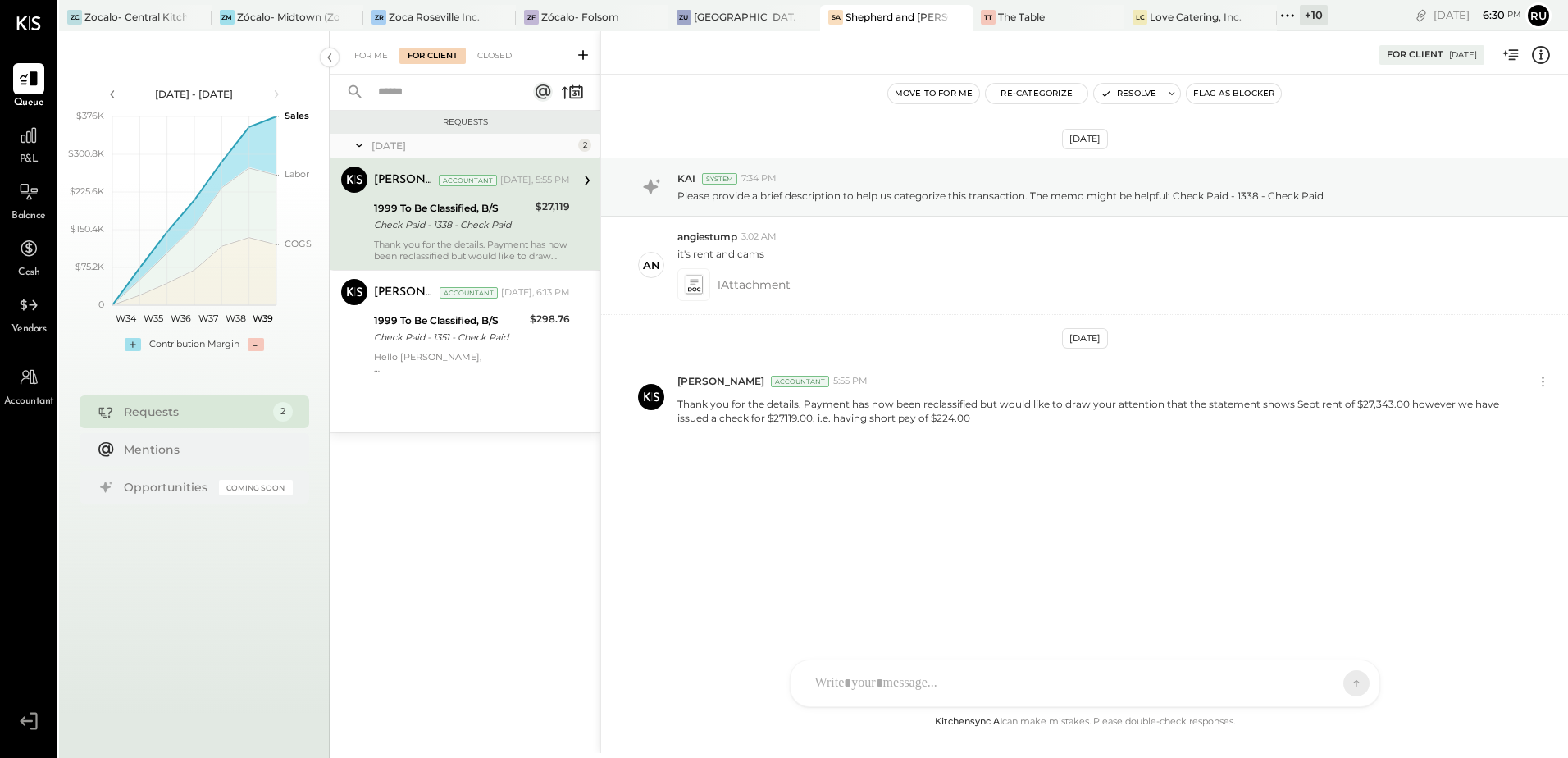
click at [434, 219] on div "Check Paid - 1338 - Check Paid" at bounding box center [453, 224] width 157 height 16
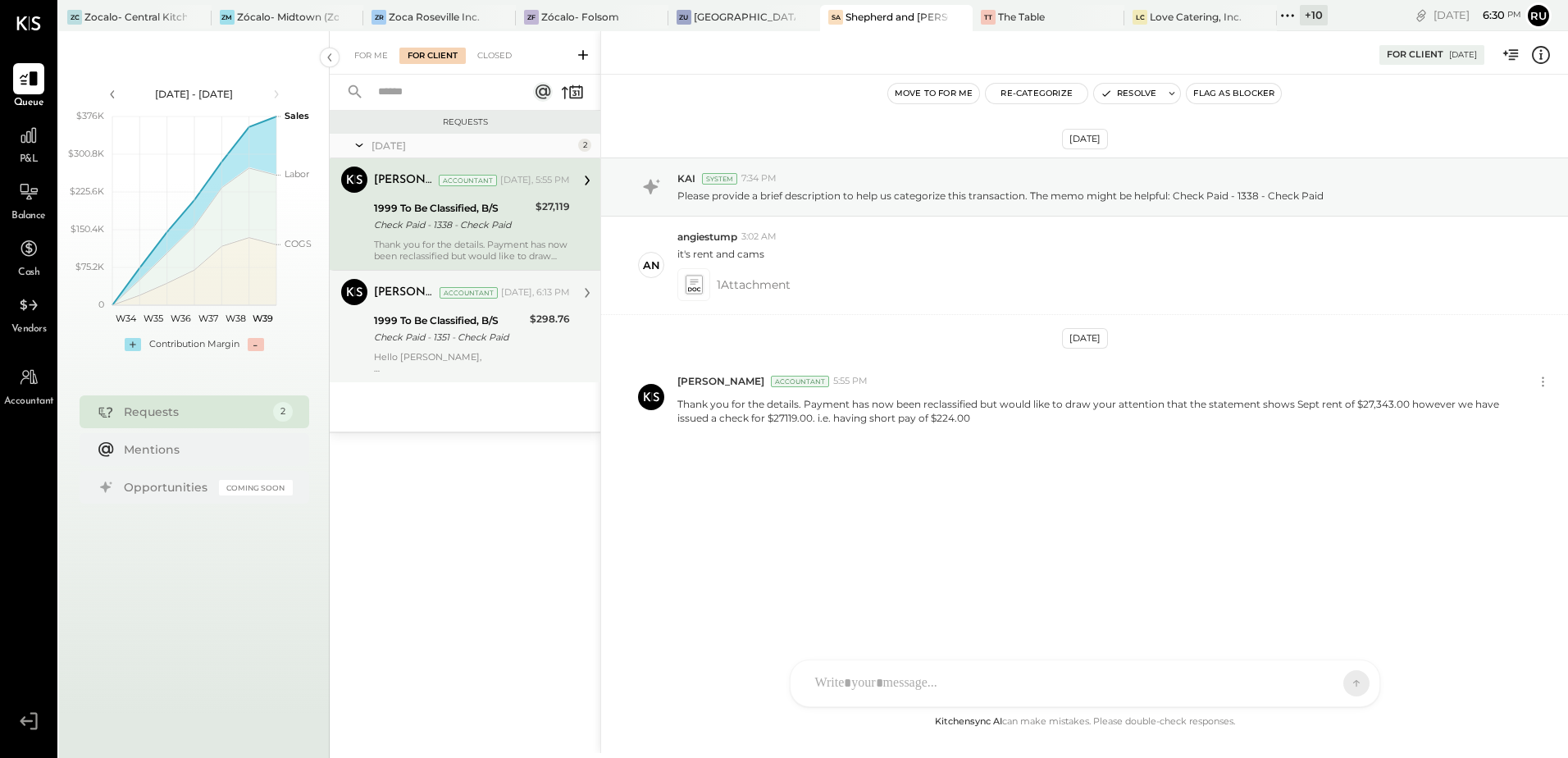
click at [468, 325] on div "1999 To Be Classified, B/S" at bounding box center [449, 320] width 151 height 16
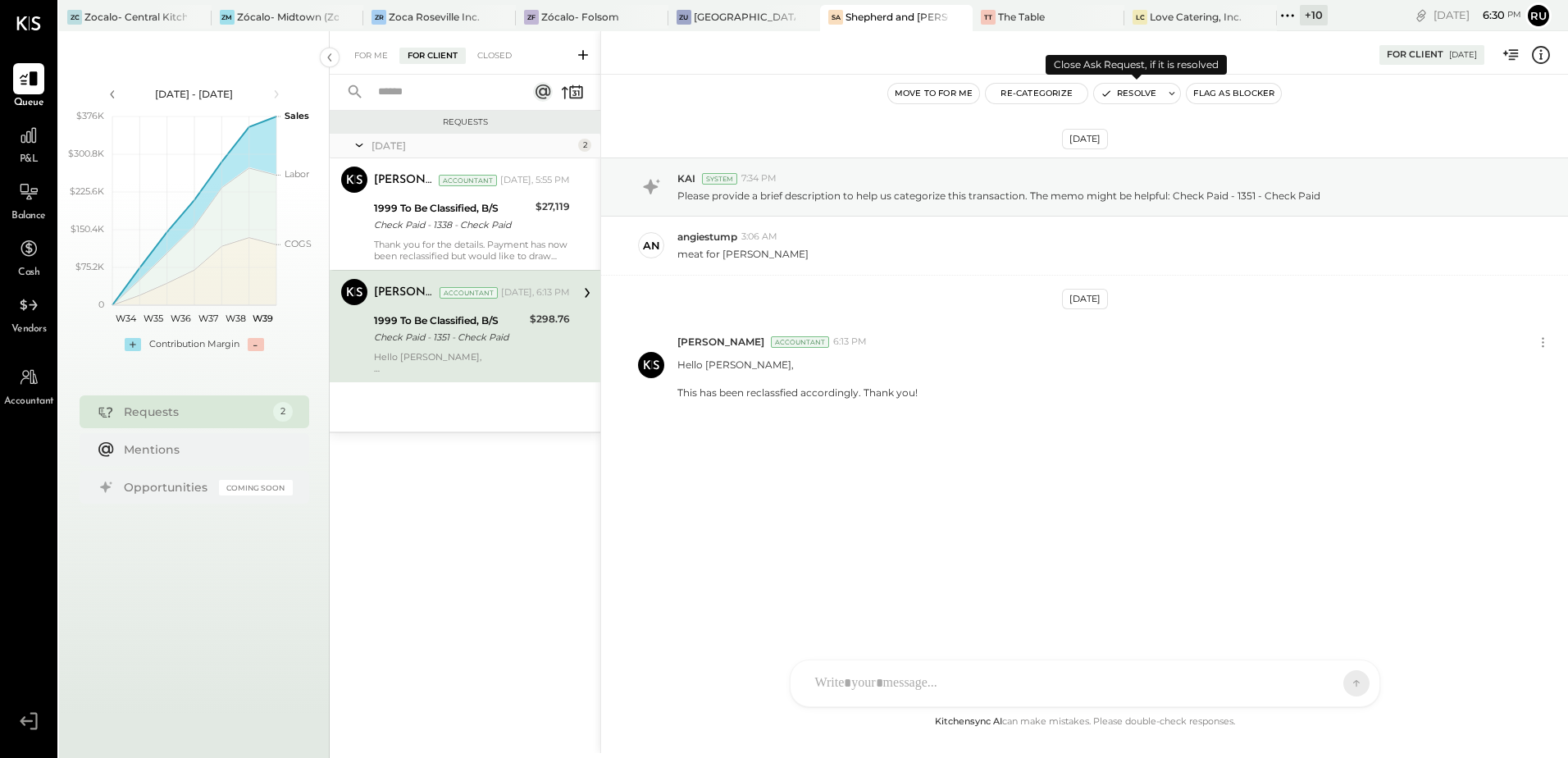
click at [1120, 86] on button "Resolve" at bounding box center [1129, 93] width 69 height 19
